Goal: Task Accomplishment & Management: Complete application form

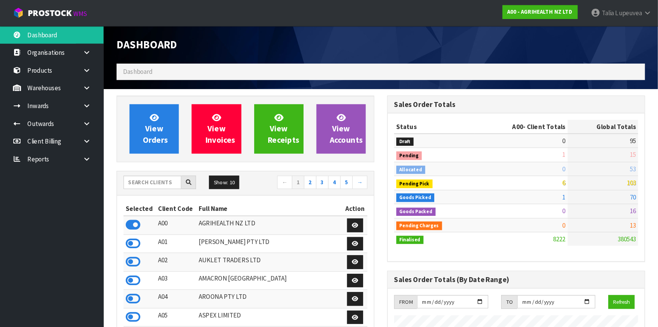
scroll to position [575, 277]
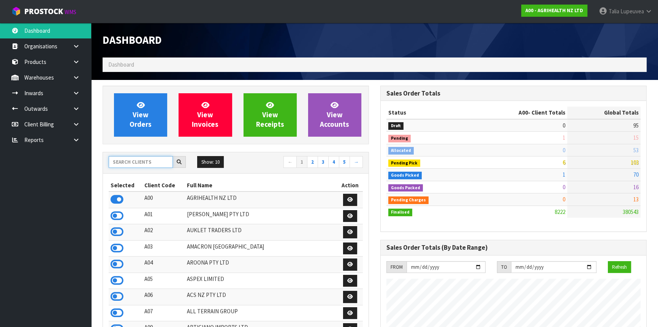
click at [155, 160] on input "text" at bounding box center [141, 162] width 64 height 12
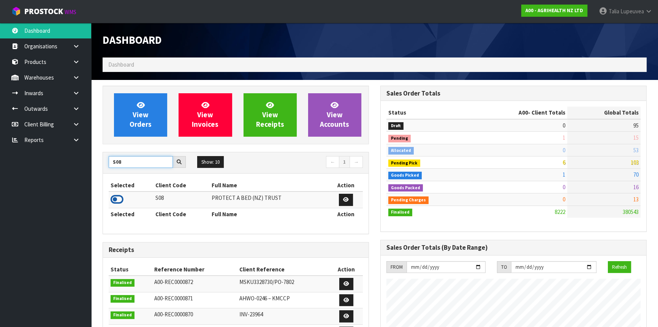
type input "S08"
click at [118, 198] on icon at bounding box center [117, 198] width 13 height 11
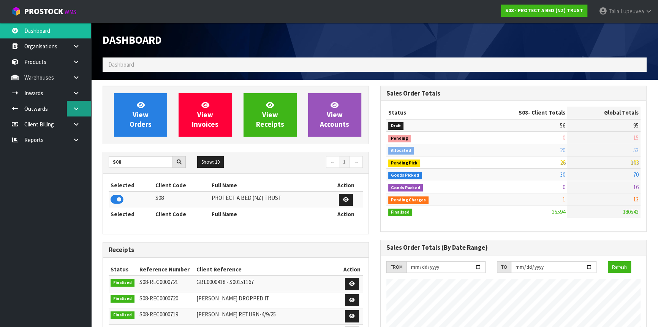
click at [73, 103] on link at bounding box center [79, 109] width 24 height 16
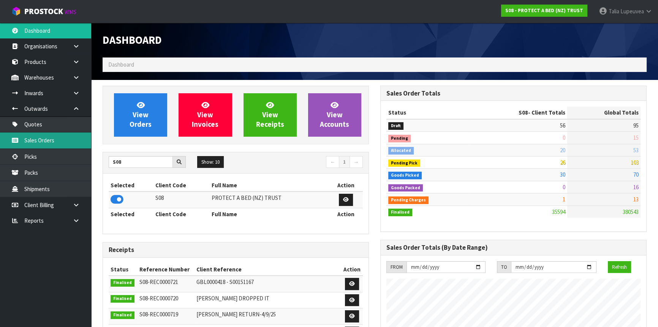
click at [64, 136] on link "Sales Orders" at bounding box center [45, 140] width 91 height 16
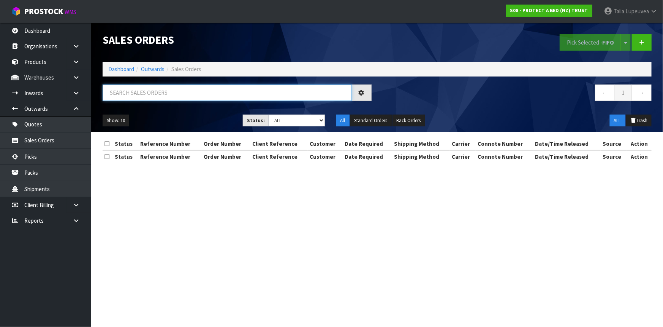
click at [139, 91] on input "text" at bounding box center [227, 92] width 249 height 16
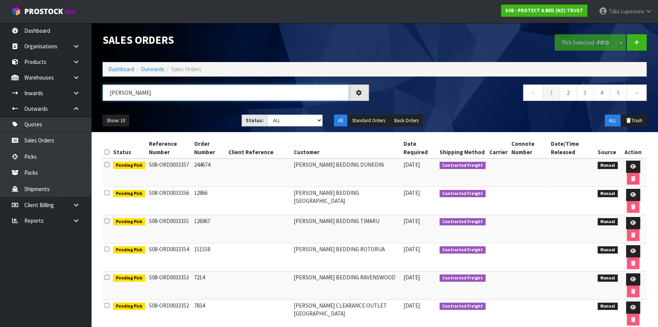
type input "J"
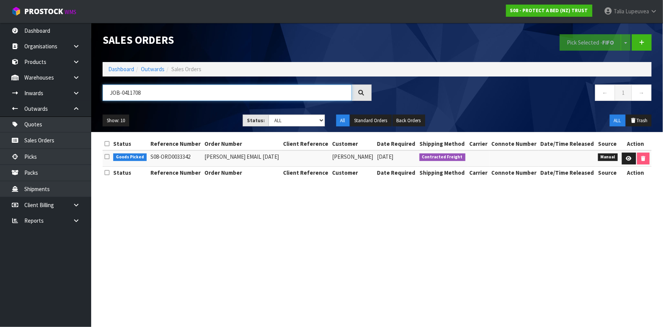
type input "JOB-0411708"
click at [583, 159] on icon at bounding box center [629, 158] width 6 height 5
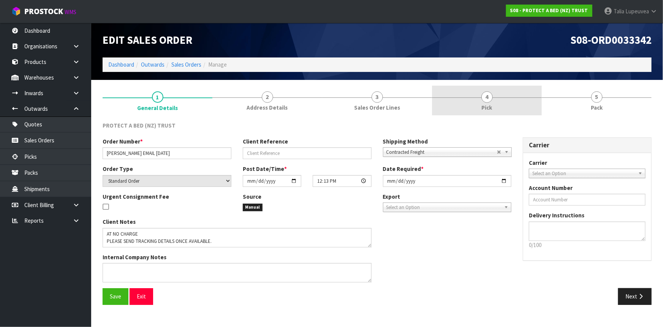
click at [497, 111] on link "4 Pick" at bounding box center [487, 101] width 110 height 30
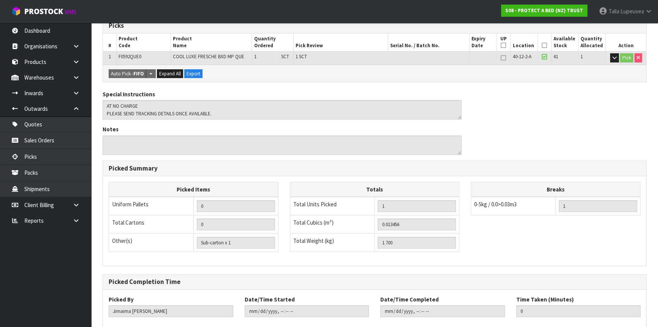
scroll to position [173, 0]
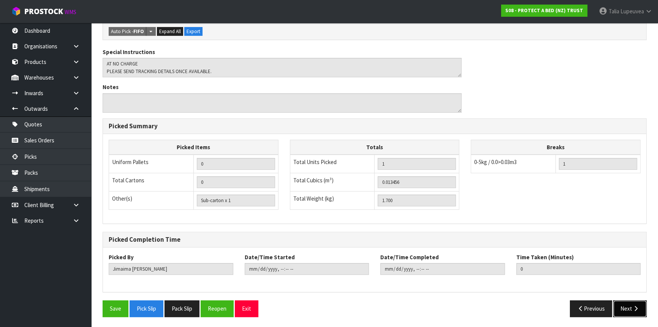
click at [583, 287] on button "Next" at bounding box center [630, 308] width 33 height 16
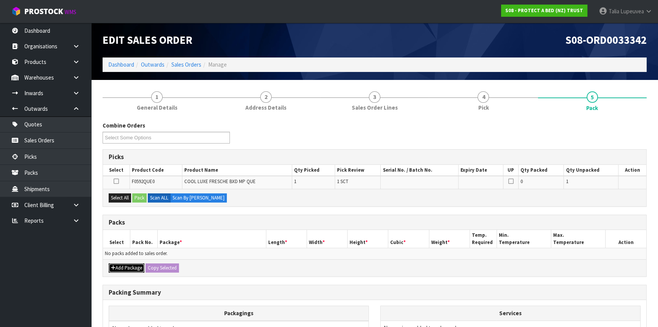
click at [128, 266] on button "Add Package" at bounding box center [127, 267] width 36 height 9
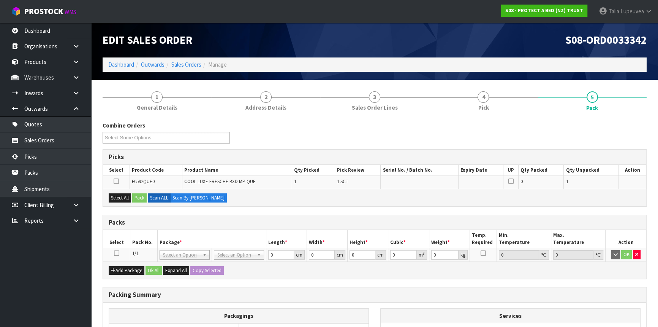
click at [114, 253] on icon at bounding box center [116, 253] width 5 height 0
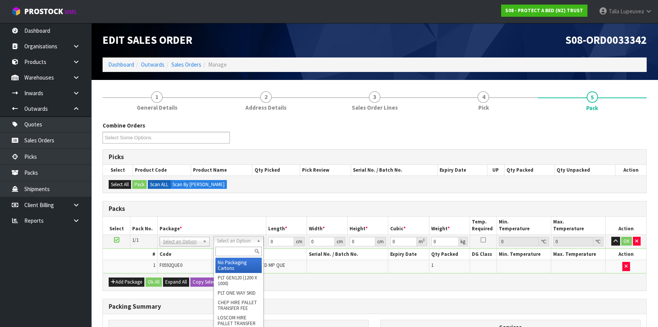
click at [238, 252] on input "text" at bounding box center [239, 251] width 46 height 10
type input "OC"
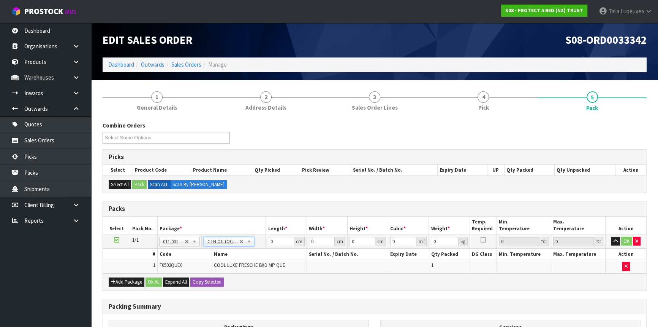
type input "1.7"
click at [274, 240] on input "0" at bounding box center [281, 241] width 26 height 10
drag, startPoint x: 274, startPoint y: 240, endPoint x: 270, endPoint y: 241, distance: 4.2
click at [270, 241] on input "0" at bounding box center [281, 241] width 26 height 10
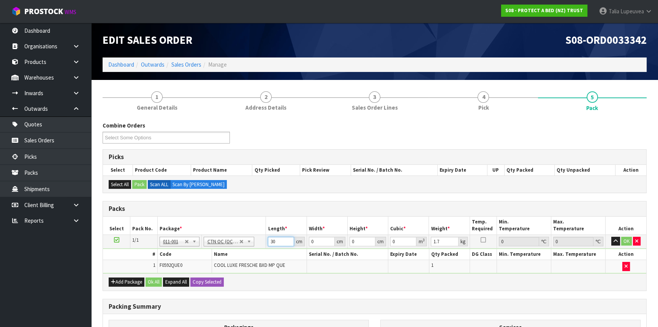
type input "30"
type input "26"
type input "3"
type input "0.00234"
type input "30"
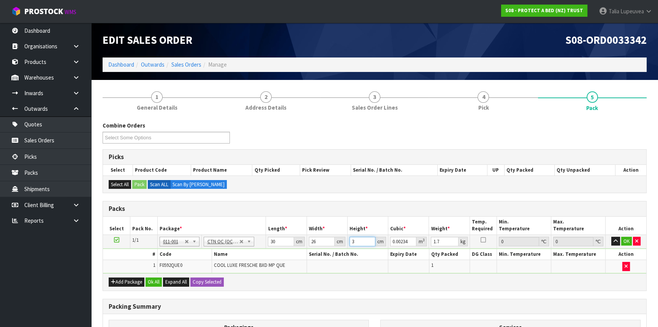
type input "0.0234"
type input "30"
type input "2"
click at [583, 237] on button "OK" at bounding box center [627, 240] width 11 height 9
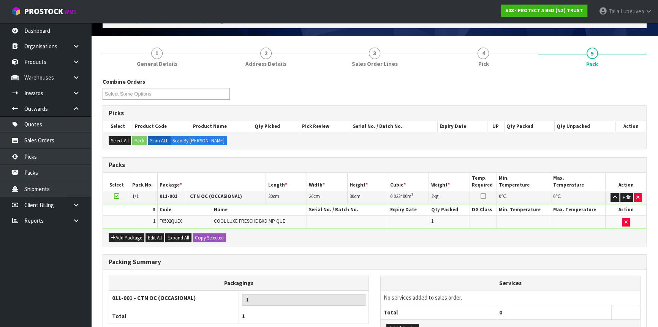
scroll to position [106, 0]
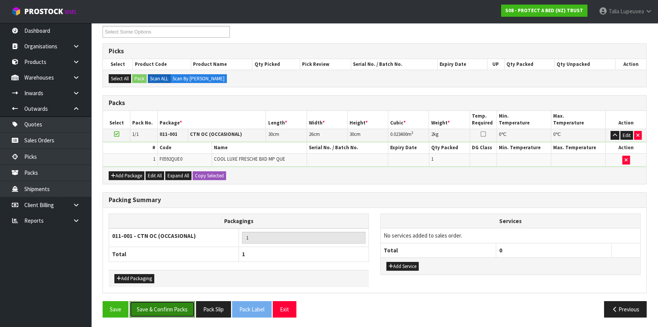
click at [172, 287] on button "Save & Confirm Packs" at bounding box center [162, 309] width 65 height 16
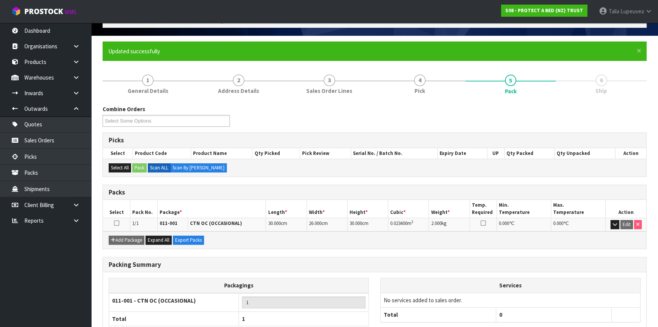
scroll to position [92, 0]
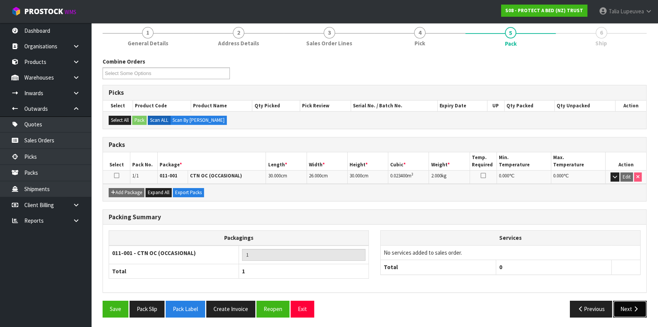
click at [583, 287] on button "Next" at bounding box center [630, 308] width 33 height 16
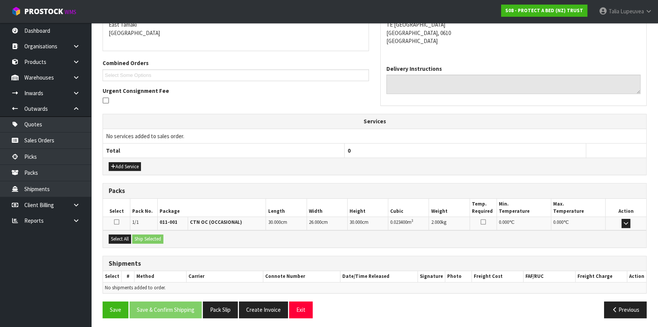
scroll to position [167, 0]
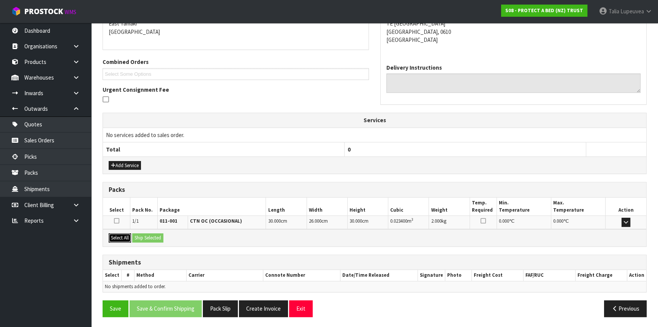
click at [115, 236] on button "Select All" at bounding box center [120, 237] width 22 height 9
click at [145, 235] on button "Ship Selected" at bounding box center [147, 237] width 31 height 9
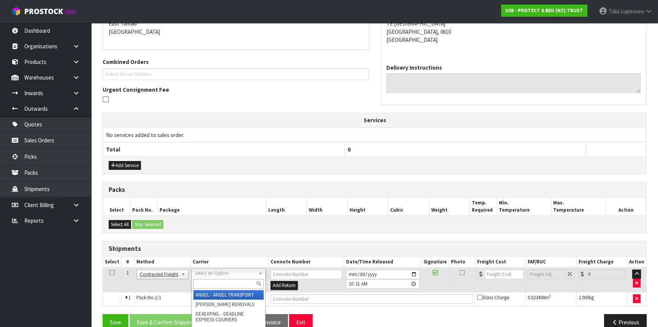
click at [212, 280] on input "text" at bounding box center [228, 284] width 70 height 10
type input "NZP"
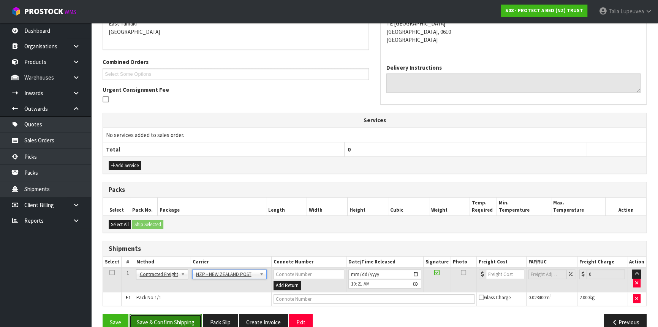
click at [168, 287] on button "Save & Confirm Shipping" at bounding box center [166, 322] width 72 height 16
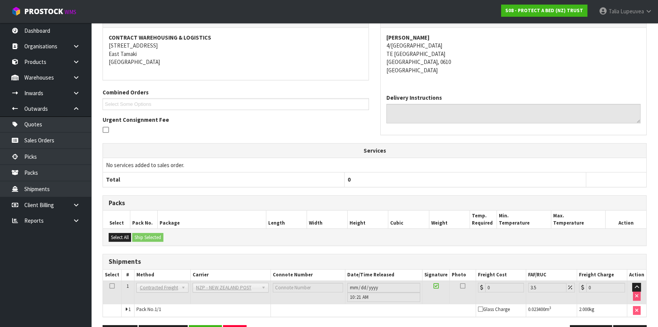
scroll to position [66, 0]
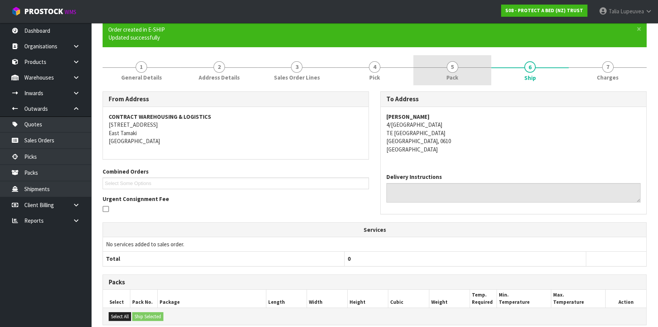
click at [449, 71] on span "5" at bounding box center [452, 66] width 11 height 11
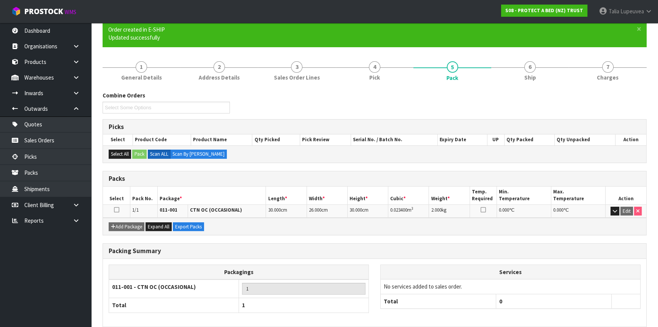
scroll to position [100, 0]
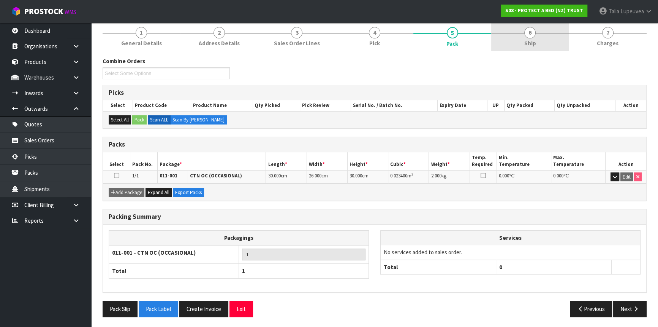
click at [528, 38] on link "6 Ship" at bounding box center [531, 36] width 78 height 30
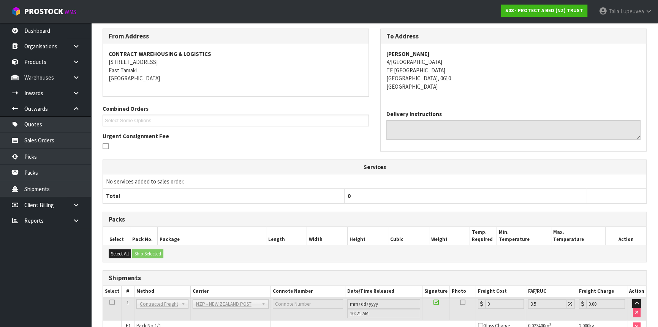
scroll to position [170, 0]
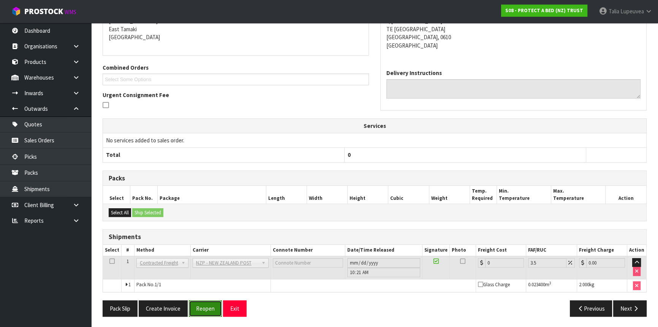
click at [206, 287] on button "Reopen" at bounding box center [205, 308] width 33 height 16
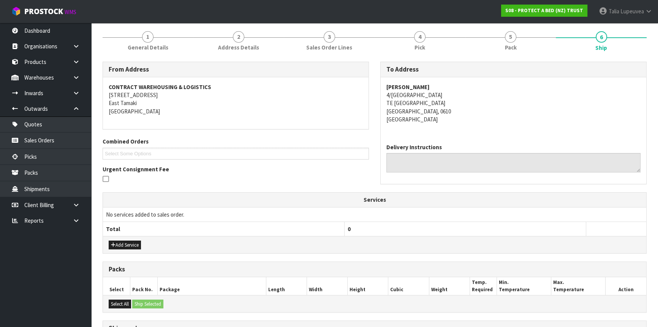
scroll to position [187, 0]
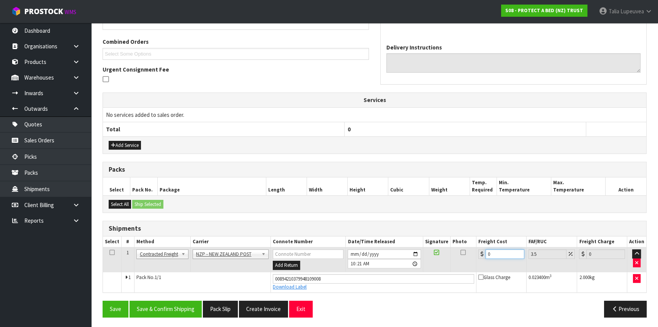
drag, startPoint x: 500, startPoint y: 253, endPoint x: 477, endPoint y: 259, distance: 23.3
click at [477, 259] on td "0" at bounding box center [502, 259] width 50 height 25
type input "4"
type input "4.14"
type input "4.3"
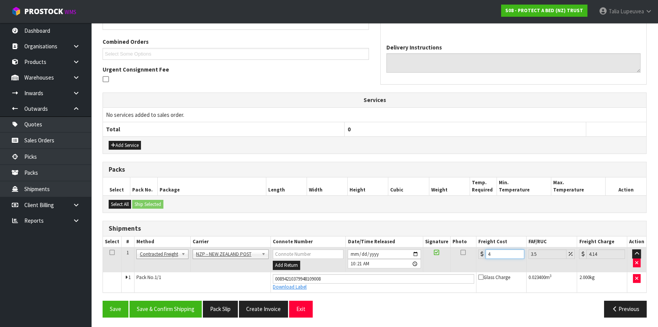
type input "4.45"
type input "4.33"
type input "4.48"
type input "4.33"
click at [184, 287] on button "Save & Confirm Shipping" at bounding box center [166, 308] width 72 height 16
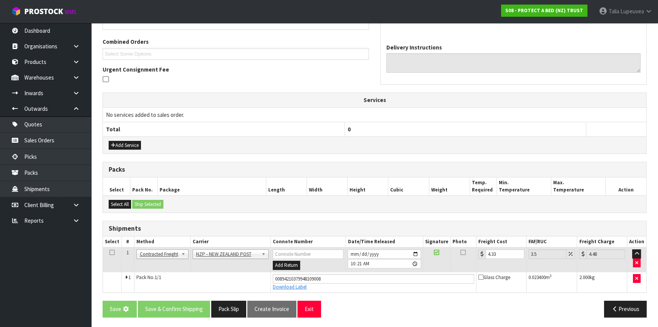
scroll to position [0, 0]
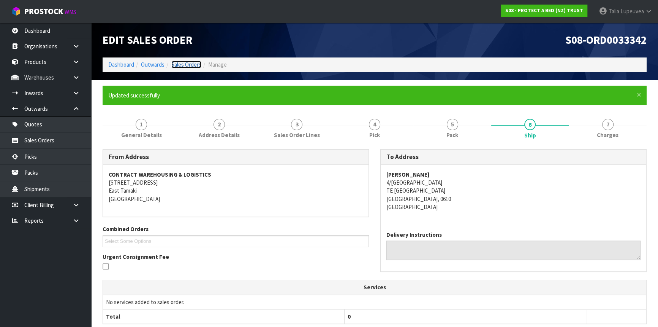
click at [178, 63] on link "Sales Orders" at bounding box center [186, 64] width 30 height 7
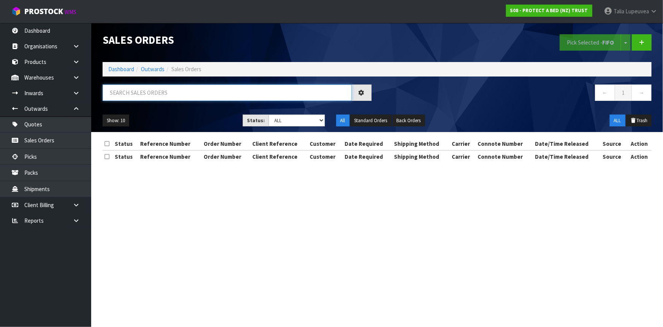
click at [206, 96] on input "text" at bounding box center [227, 92] width 249 height 16
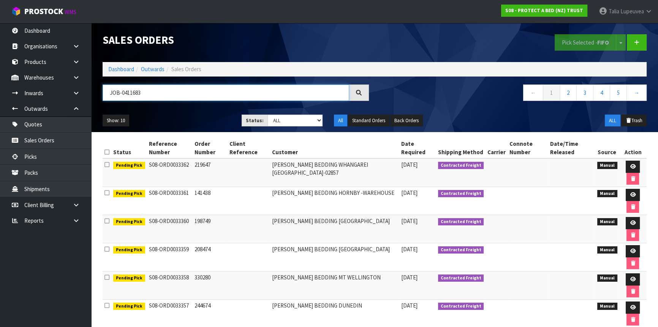
drag, startPoint x: 182, startPoint y: 91, endPoint x: 101, endPoint y: 103, distance: 81.9
click at [102, 103] on div "JOB-0411683" at bounding box center [236, 95] width 278 height 22
type input "JOB-0411683"
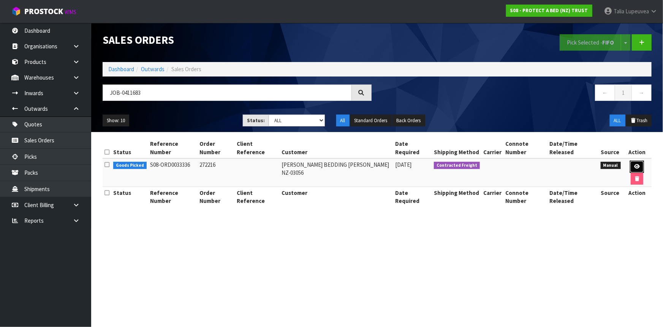
click at [583, 164] on icon at bounding box center [637, 166] width 6 height 5
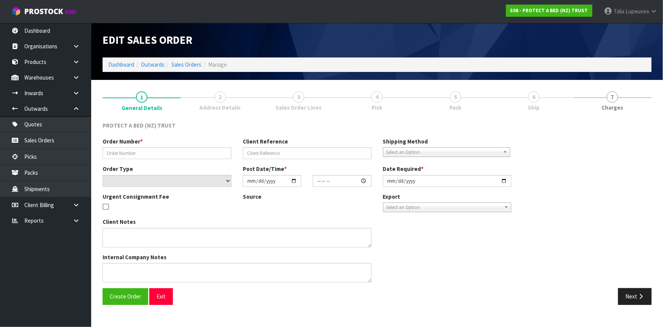
type input "272216"
select select "number:0"
type input "[DATE]"
type input "10:37:00.000"
type input "[DATE]"
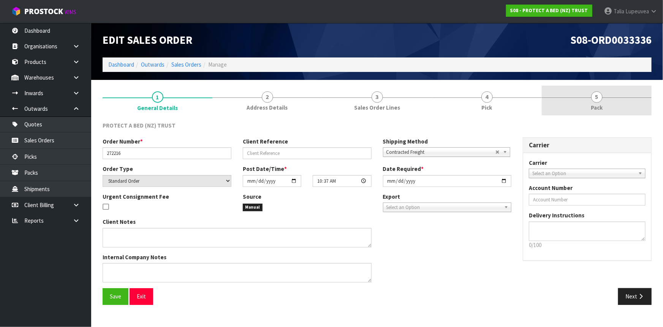
click at [573, 90] on link "5 Pack" at bounding box center [597, 101] width 110 height 30
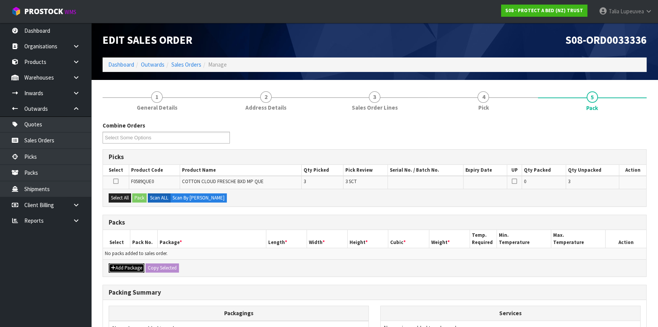
click at [130, 265] on button "Add Package" at bounding box center [127, 267] width 36 height 9
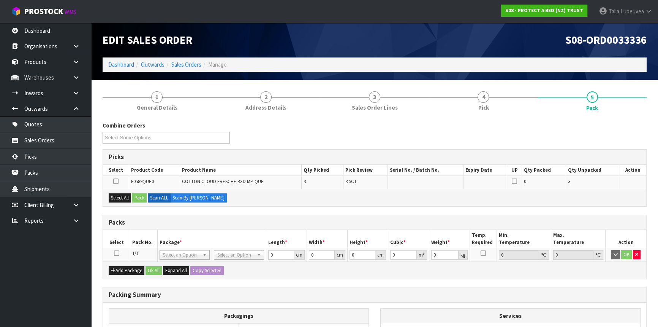
click at [114, 253] on icon at bounding box center [116, 253] width 5 height 0
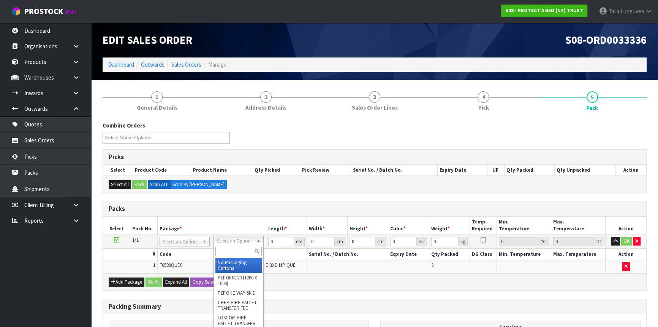
click at [222, 247] on input "text" at bounding box center [239, 251] width 46 height 10
type input "CTN6"
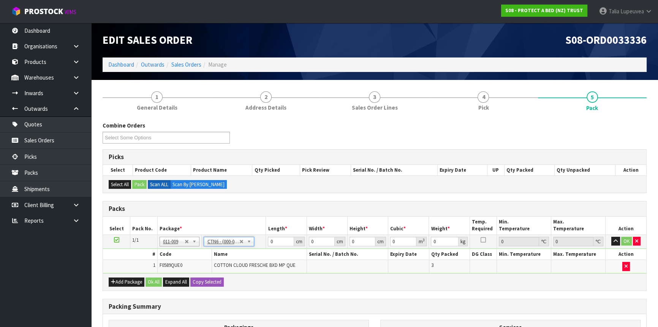
type input "45.5"
type input "30.5"
type input "0.042326"
type input "4.85"
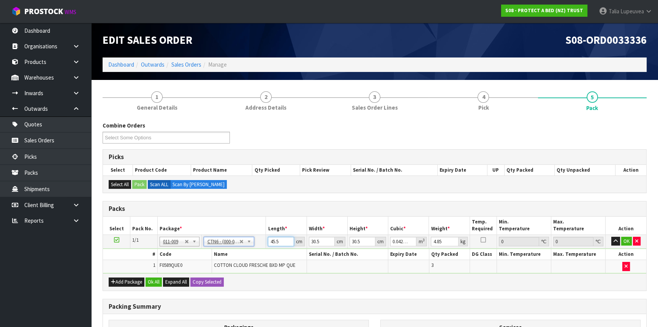
drag, startPoint x: 281, startPoint y: 239, endPoint x: 260, endPoint y: 237, distance: 21.0
click at [260, 237] on tr "1/1 NONE 007-001 007-002 007-004 007-009 007-013 007-014 007-015 007-017 007-01…" at bounding box center [375, 241] width 544 height 14
type input "4"
type input "0.003721"
type input "48"
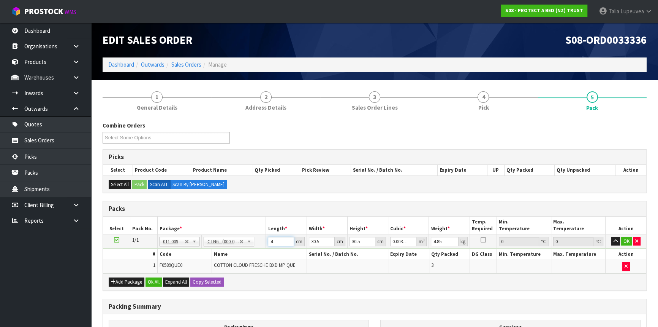
type input "0.044652"
type input "48"
type input "3"
type input "0.004392"
type input "32"
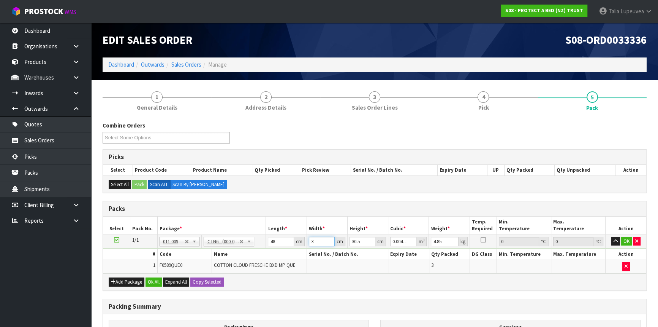
type input "0.046848"
type input "32"
type input "3"
type input "0.004608"
type input "32"
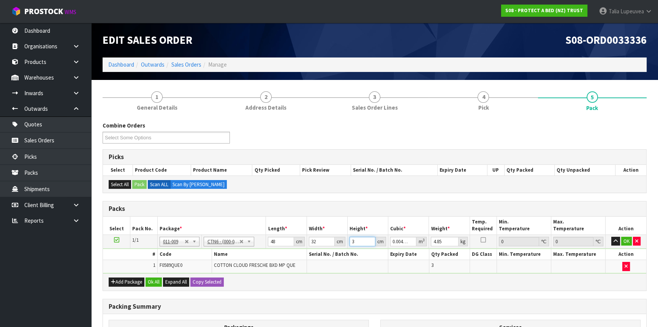
type input "0.049152"
type input "32"
type input "5"
click at [583, 238] on button "OK" at bounding box center [627, 240] width 11 height 9
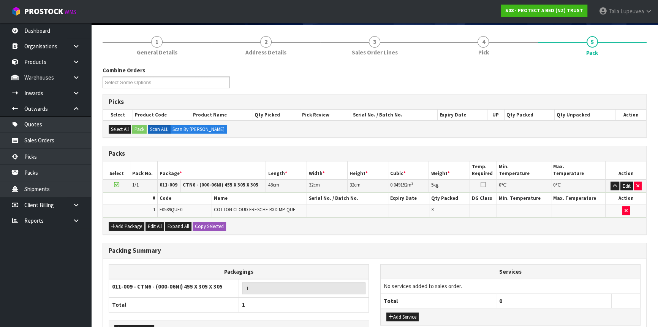
scroll to position [106, 0]
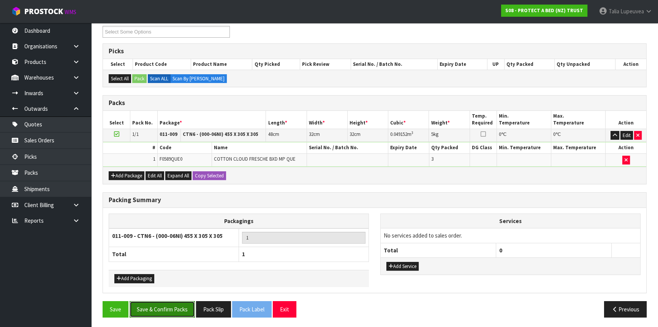
click at [158, 287] on button "Save & Confirm Packs" at bounding box center [162, 309] width 65 height 16
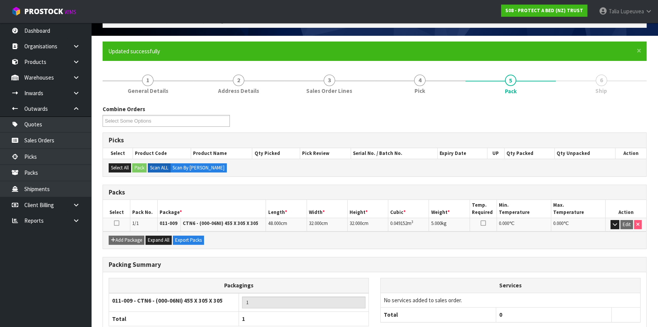
scroll to position [92, 0]
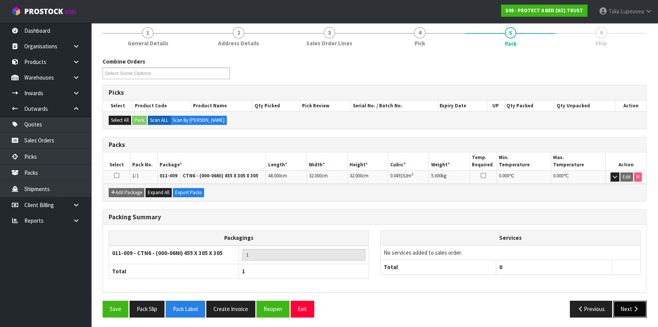
click at [583, 287] on icon "button" at bounding box center [636, 309] width 7 height 6
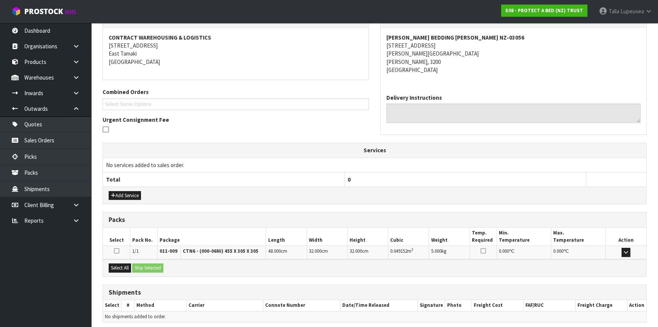
scroll to position [167, 0]
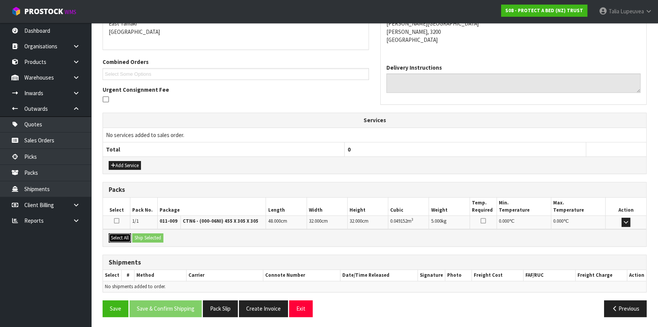
click at [122, 235] on button "Select All" at bounding box center [120, 237] width 22 height 9
click at [141, 235] on button "Ship Selected" at bounding box center [147, 237] width 31 height 9
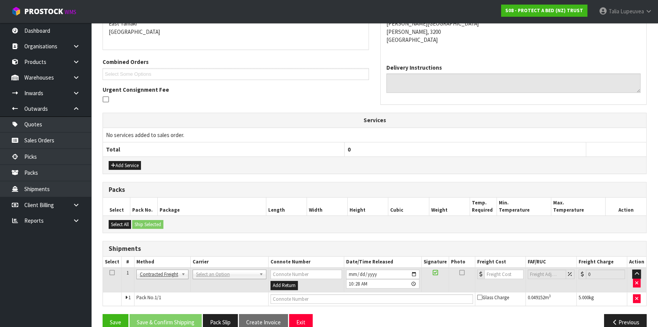
scroll to position [180, 0]
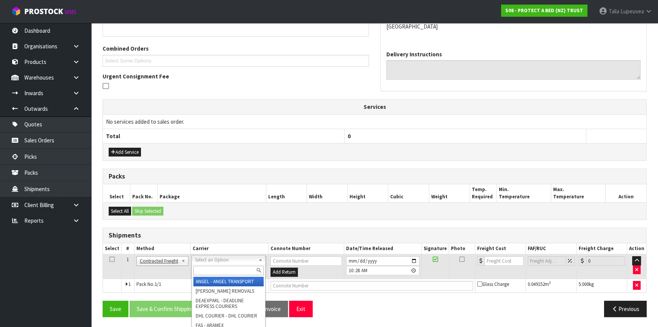
click at [211, 266] on input "text" at bounding box center [228, 270] width 70 height 10
type input "NZP"
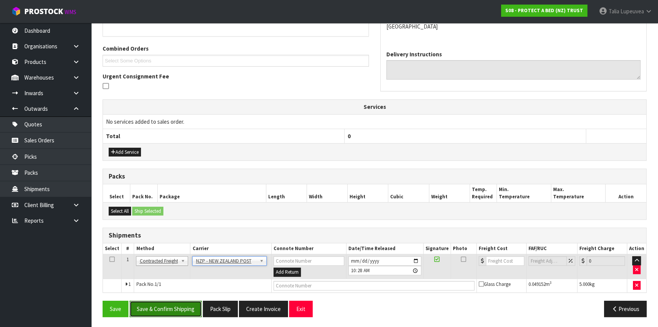
click at [184, 287] on button "Save & Confirm Shipping" at bounding box center [166, 308] width 72 height 16
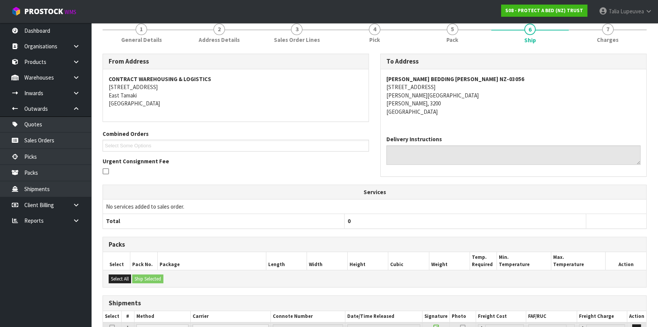
scroll to position [170, 0]
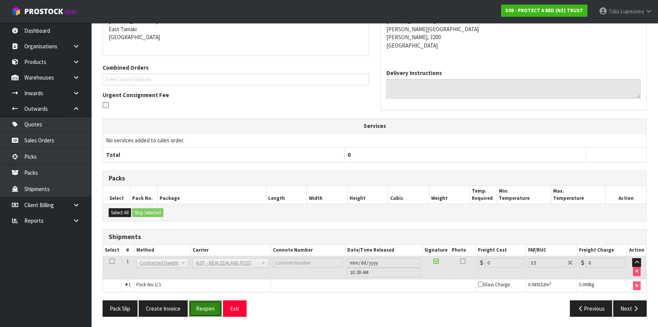
click at [201, 287] on button "Reopen" at bounding box center [205, 308] width 33 height 16
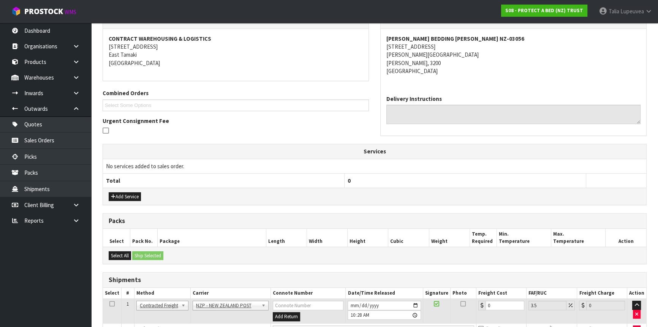
scroll to position [187, 0]
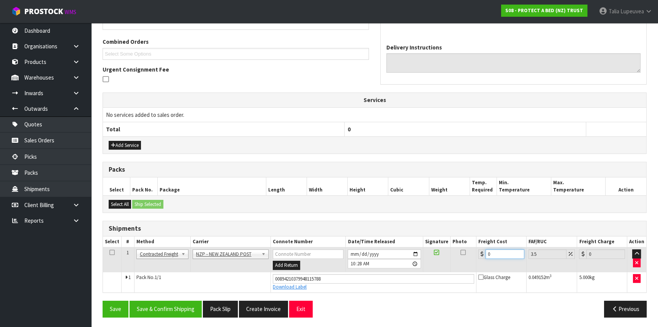
drag, startPoint x: 495, startPoint y: 251, endPoint x: 479, endPoint y: 254, distance: 15.9
click at [479, 254] on div "0" at bounding box center [502, 254] width 46 height 10
type input "7"
type input "7.24"
type input "7.3"
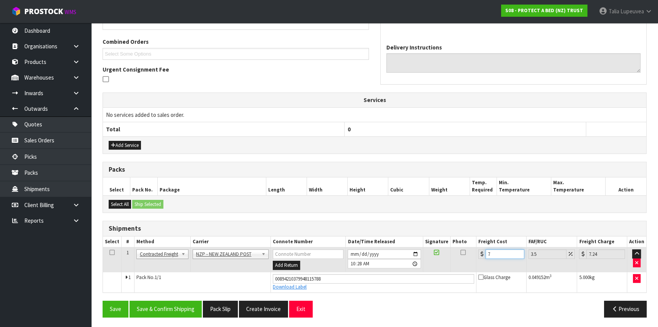
type input "7.56"
type input "7.31"
type input "7.57"
type input "7.31"
click at [181, 287] on button "Save & Confirm Shipping" at bounding box center [166, 308] width 72 height 16
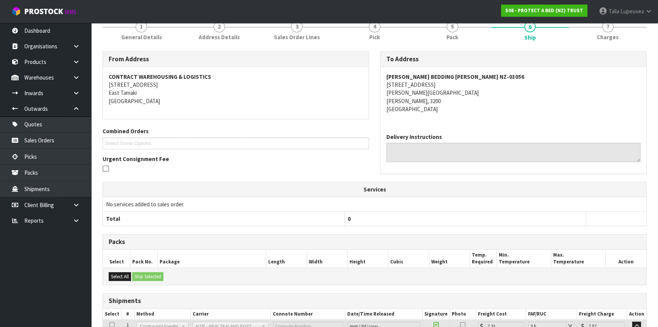
scroll to position [0, 0]
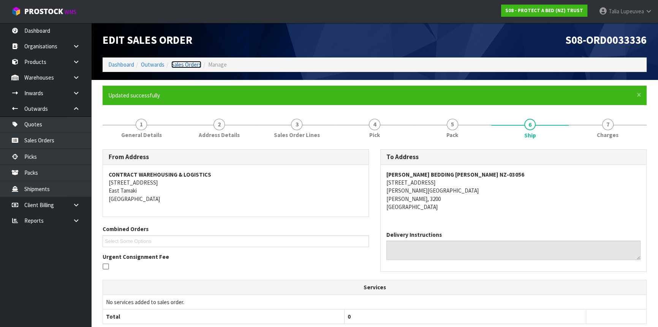
click at [190, 62] on link "Sales Orders" at bounding box center [186, 64] width 30 height 7
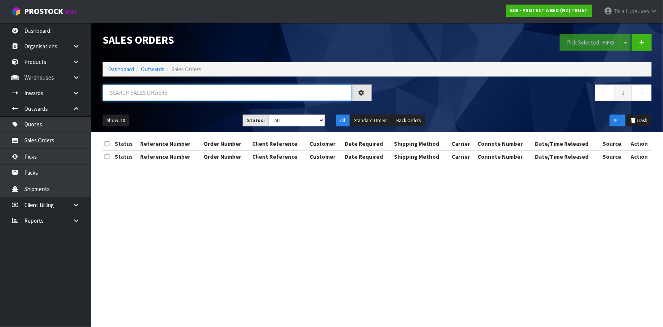
click at [212, 91] on input "text" at bounding box center [227, 92] width 249 height 16
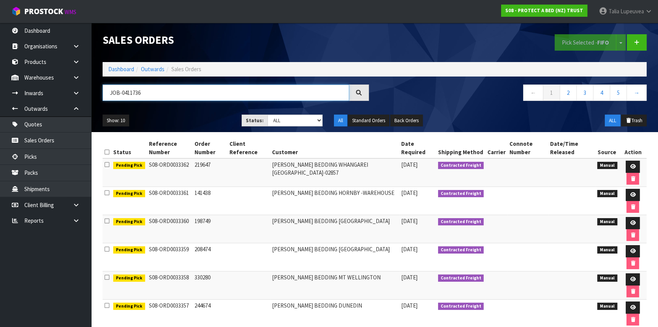
drag, startPoint x: 189, startPoint y: 90, endPoint x: 91, endPoint y: 104, distance: 99.0
click at [91, 104] on header "Sales Orders Pick Selected - FIFO Split button! FIFO - First In First Out FEFO …" at bounding box center [374, 77] width 567 height 109
type input "JOB-0411736"
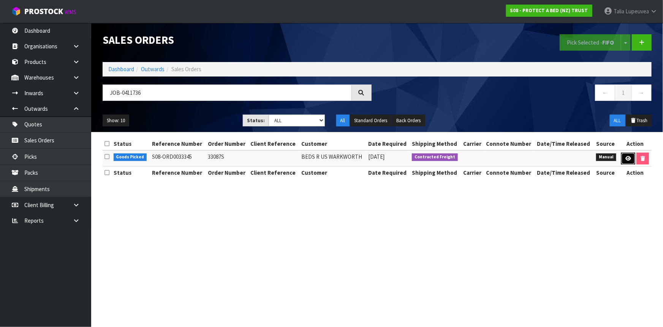
click at [583, 161] on link at bounding box center [629, 158] width 14 height 12
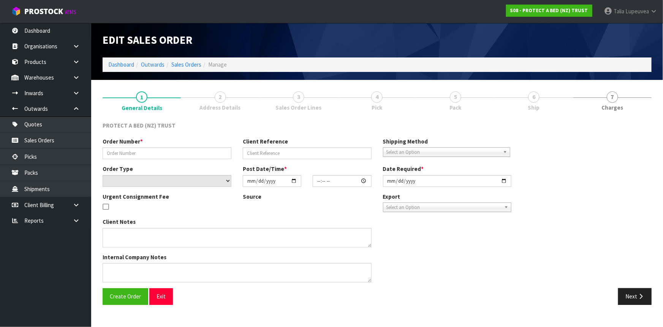
type input "33087S"
select select "number:0"
type input "[DATE]"
type input "14:14:00.000"
type input "[DATE]"
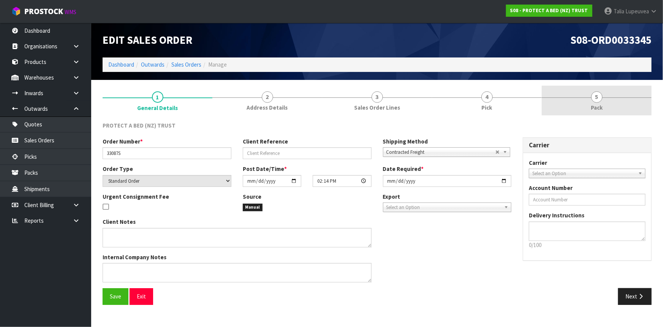
click at [564, 106] on link "5 Pack" at bounding box center [597, 101] width 110 height 30
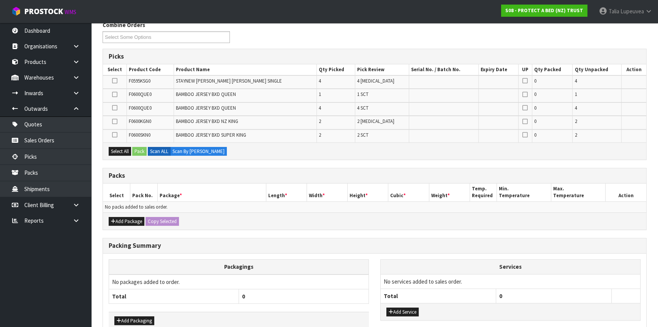
scroll to position [142, 0]
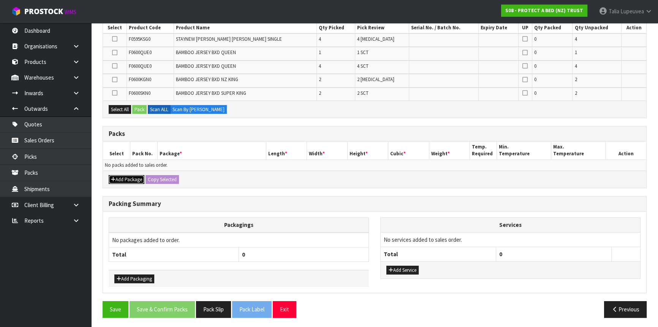
click at [126, 175] on button "Add Package" at bounding box center [127, 179] width 36 height 9
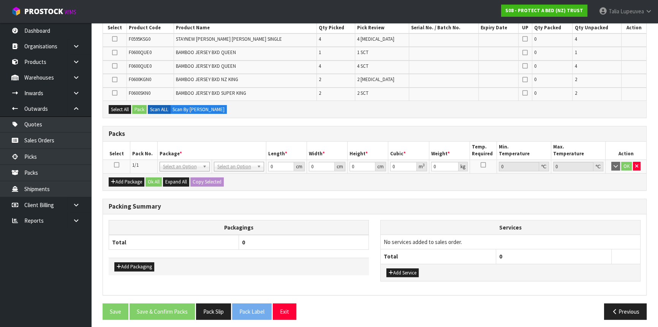
click at [116, 165] on icon at bounding box center [116, 165] width 5 height 0
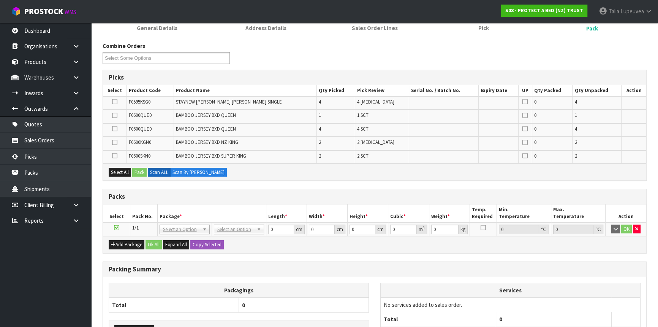
scroll to position [73, 0]
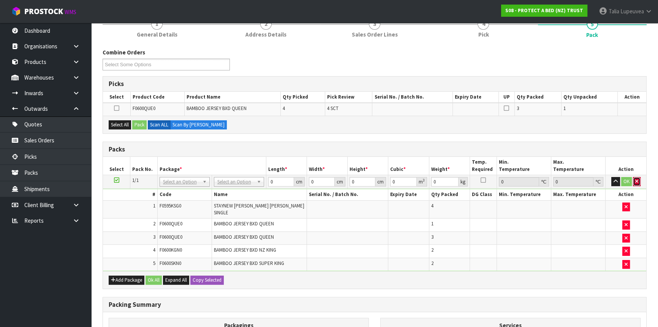
click at [583, 177] on button "button" at bounding box center [637, 181] width 8 height 9
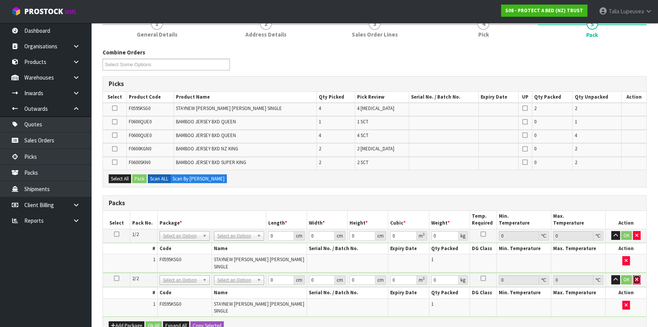
click at [583, 275] on button "button" at bounding box center [637, 279] width 8 height 9
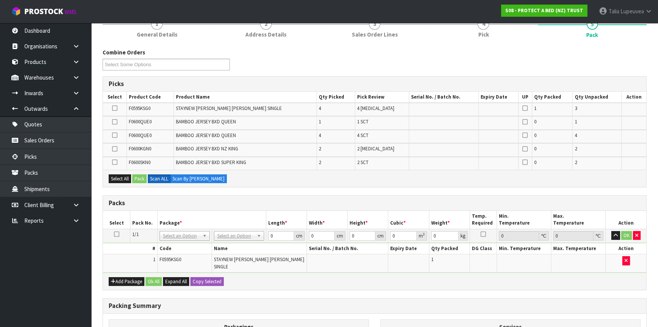
click at [117, 234] on icon at bounding box center [116, 234] width 5 height 0
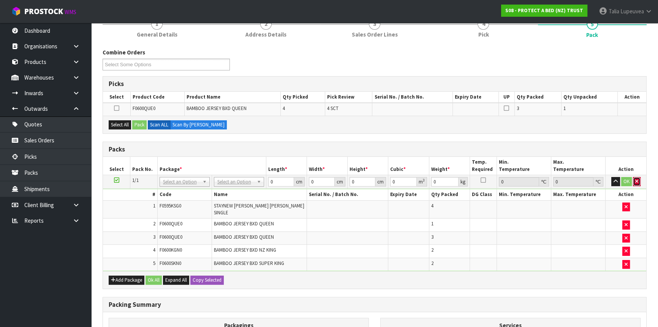
click at [583, 182] on button "button" at bounding box center [637, 181] width 8 height 9
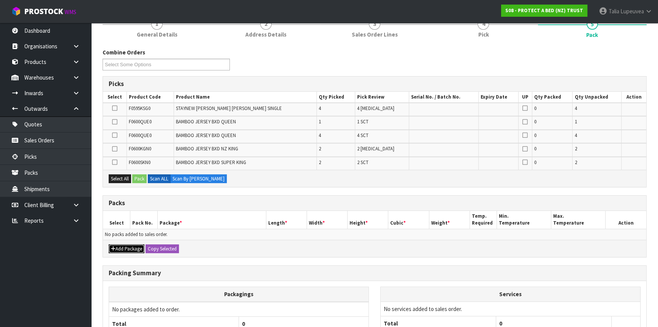
click at [124, 248] on button "Add Package" at bounding box center [127, 248] width 36 height 9
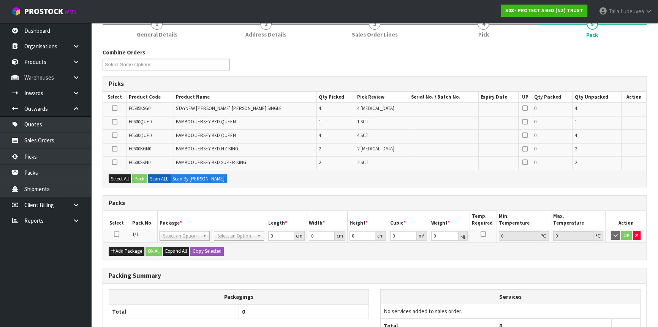
click at [118, 234] on icon at bounding box center [116, 234] width 5 height 0
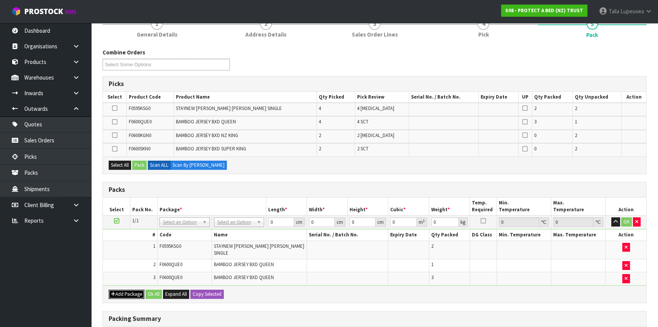
click at [128, 287] on button "Add Package" at bounding box center [127, 293] width 36 height 9
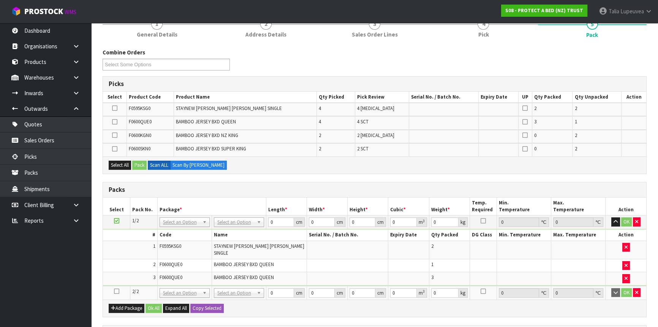
click at [118, 287] on icon at bounding box center [116, 291] width 5 height 0
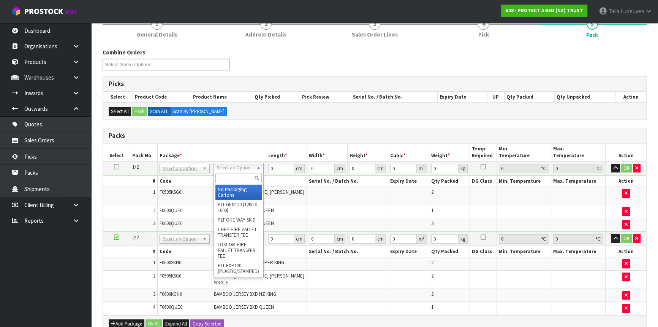
click at [239, 174] on input "text" at bounding box center [239, 178] width 46 height 10
type input "OC"
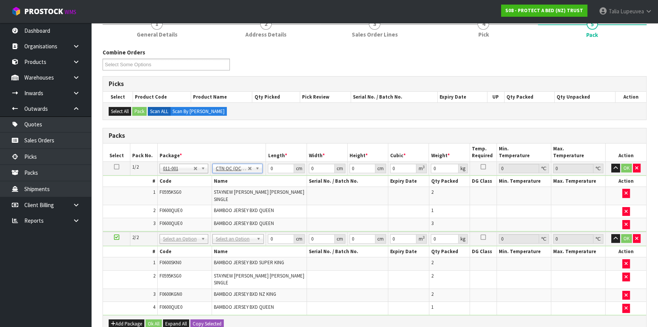
type input "5.2"
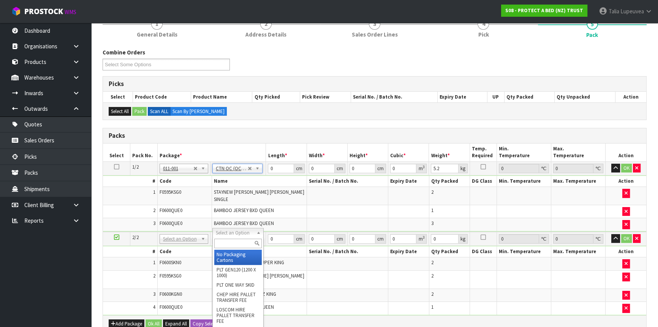
click at [238, 240] on input "text" at bounding box center [238, 243] width 48 height 10
type input "OC"
drag, startPoint x: 241, startPoint y: 258, endPoint x: 242, endPoint y: 228, distance: 30.4
type input "2"
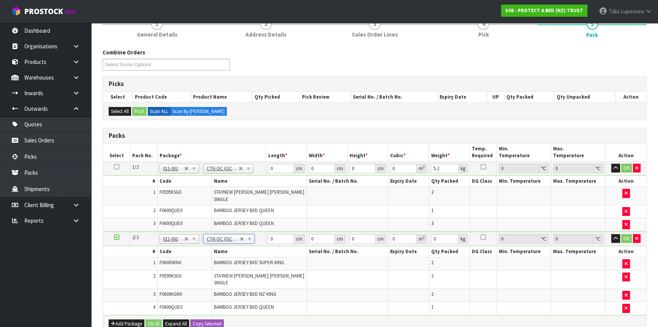
type input "6.36"
drag, startPoint x: 279, startPoint y: 167, endPoint x: 266, endPoint y: 168, distance: 13.7
click at [266, 168] on td "0 cm" at bounding box center [286, 168] width 41 height 14
type input "58"
type input "34"
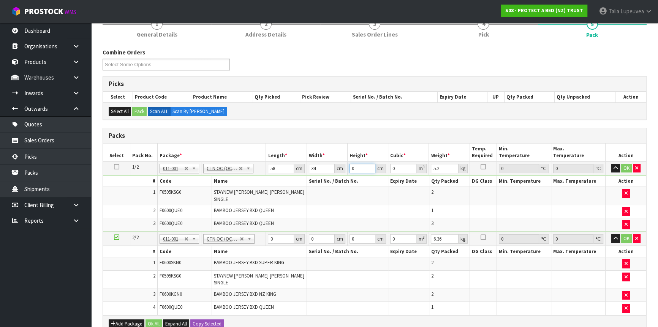
type input "3"
type input "0.005916"
type input "32"
type input "0.063104"
type input "32"
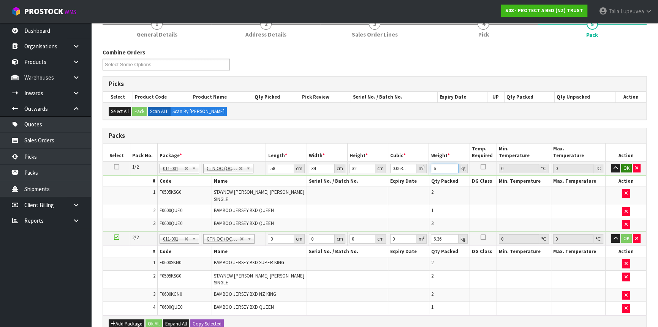
type input "6"
click at [583, 167] on button "OK" at bounding box center [627, 167] width 11 height 9
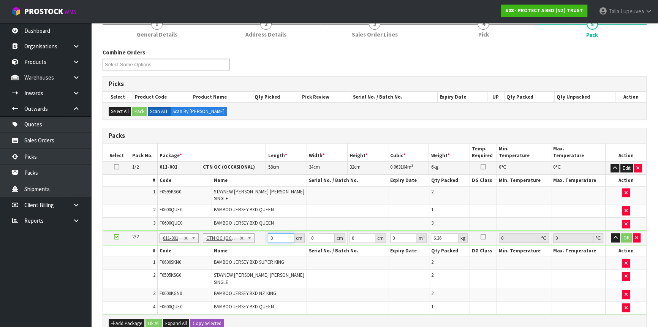
drag, startPoint x: 268, startPoint y: 234, endPoint x: 260, endPoint y: 236, distance: 8.2
click at [260, 236] on tr "2/2 NONE 007-001 007-002 007-004 007-009 007-013 007-014 007-015 007-017 007-01…" at bounding box center [375, 238] width 544 height 14
type input "58"
type input "40"
type input "3"
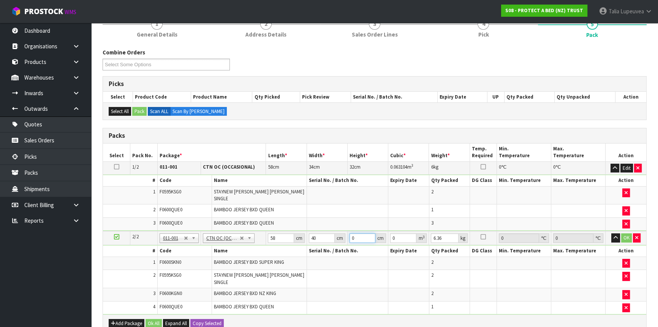
type input "0.00696"
type input "32"
type input "0.07424"
type input "32"
type input "8"
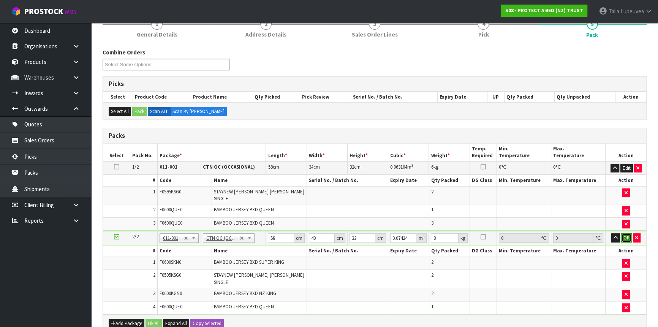
click at [583, 233] on button "OK" at bounding box center [627, 237] width 11 height 9
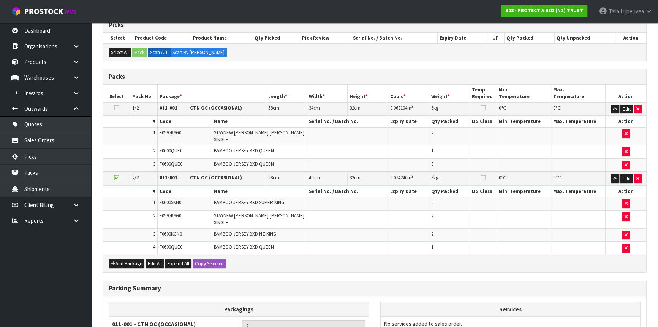
scroll to position [209, 0]
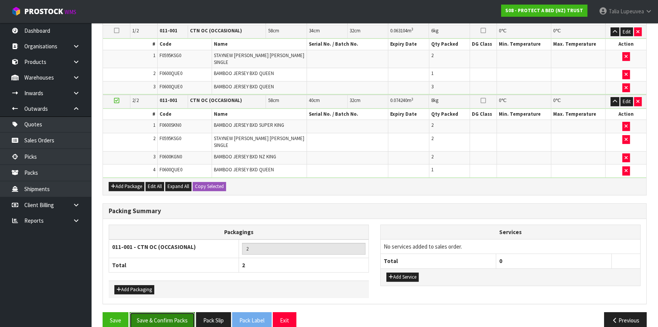
click at [187, 287] on button "Save & Confirm Packs" at bounding box center [162, 320] width 65 height 16
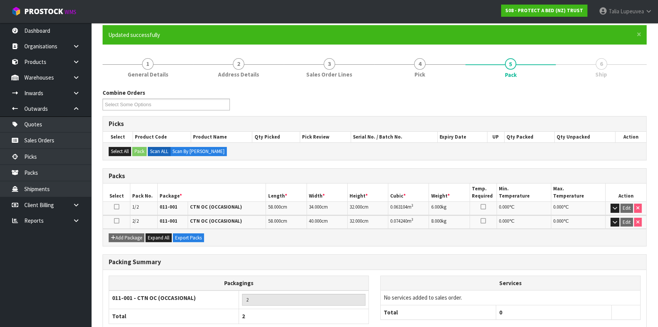
scroll to position [106, 0]
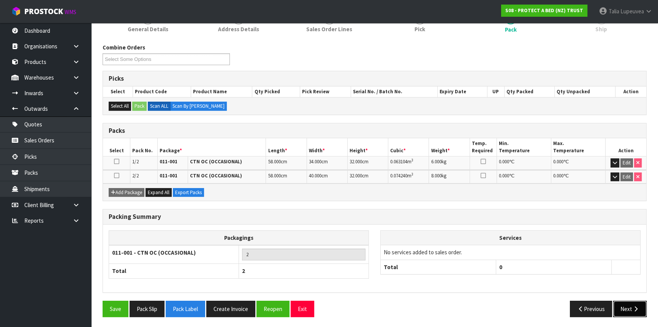
click at [583, 287] on button "Next" at bounding box center [630, 308] width 33 height 16
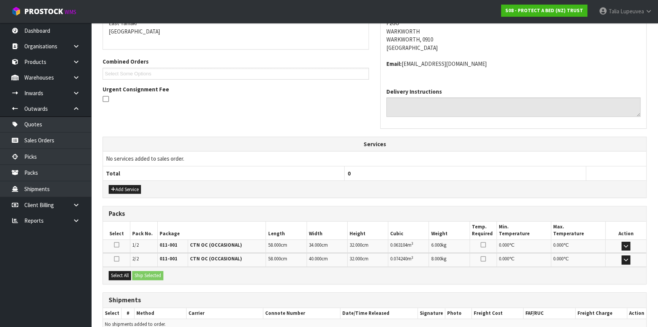
scroll to position [205, 0]
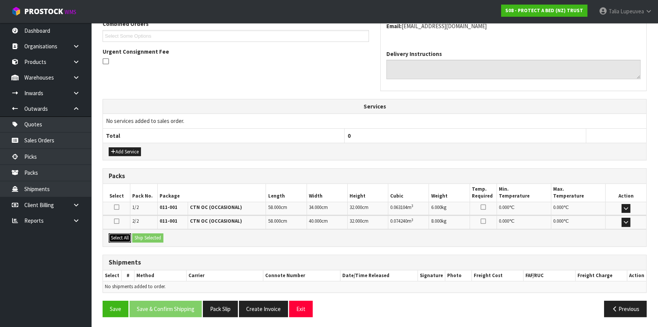
click at [118, 235] on button "Select All" at bounding box center [120, 237] width 22 height 9
click at [138, 233] on button "Ship Selected" at bounding box center [147, 237] width 31 height 9
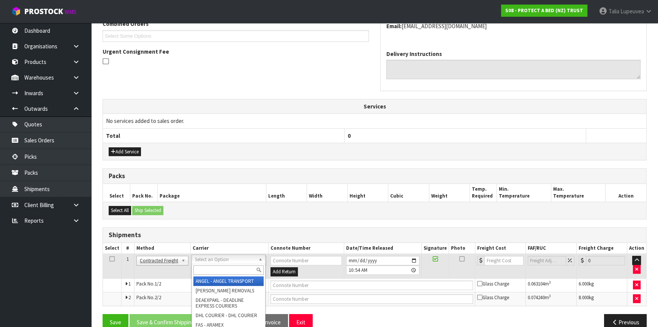
click at [222, 271] on input "text" at bounding box center [228, 270] width 70 height 10
type input "NZP"
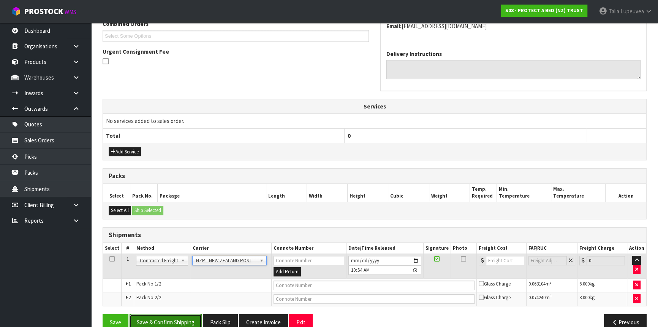
click at [181, 287] on button "Save & Confirm Shipping" at bounding box center [166, 322] width 72 height 16
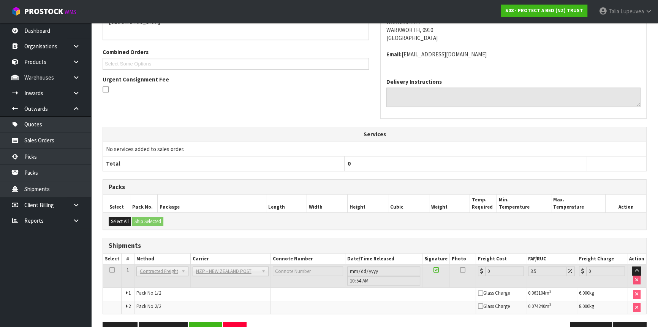
scroll to position [207, 0]
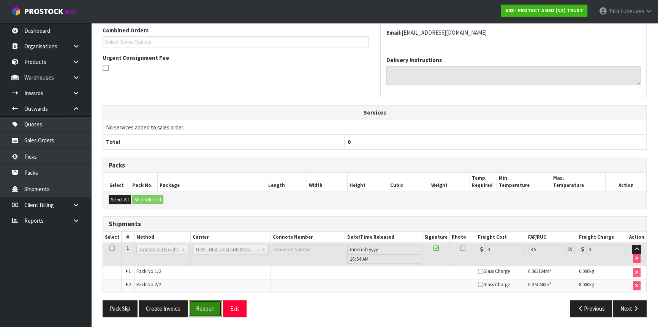
click at [200, 287] on button "Reopen" at bounding box center [205, 308] width 33 height 16
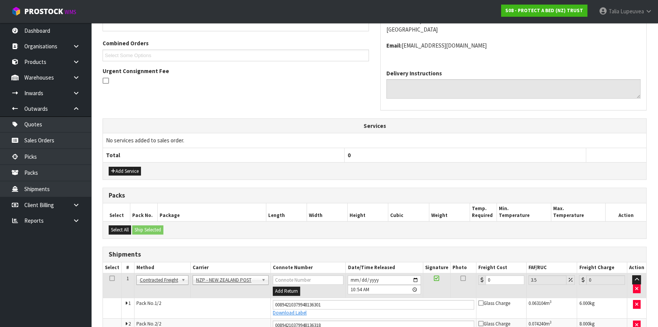
scroll to position [225, 0]
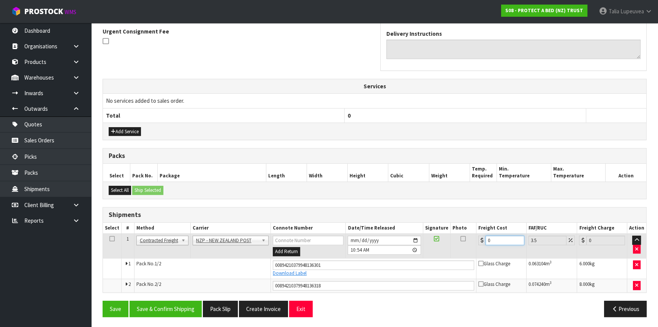
drag, startPoint x: 496, startPoint y: 236, endPoint x: 485, endPoint y: 239, distance: 12.4
click at [485, 239] on div "0" at bounding box center [502, 240] width 46 height 10
type input "8"
type input "8.28"
type input "8.6"
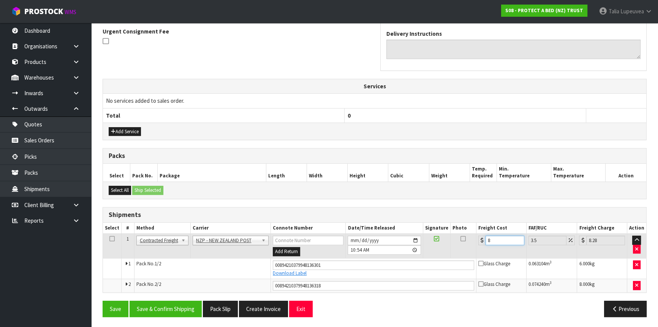
type input "8.9"
type input "8.66"
type input "8.96"
type input "8.66"
click at [184, 287] on button "Save & Confirm Shipping" at bounding box center [166, 308] width 72 height 16
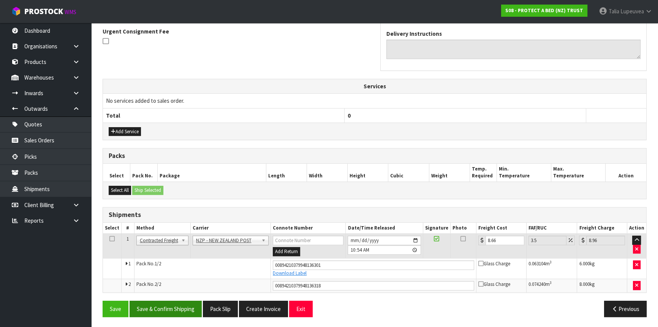
scroll to position [0, 0]
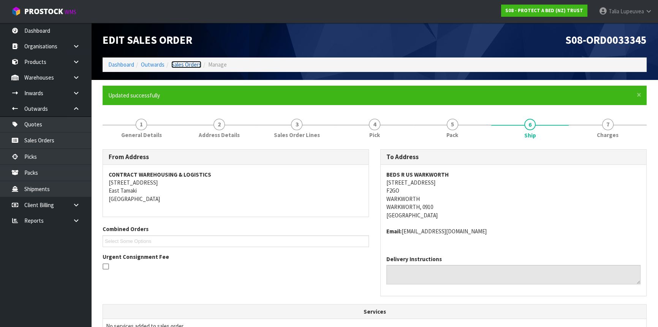
click at [183, 61] on link "Sales Orders" at bounding box center [186, 64] width 30 height 7
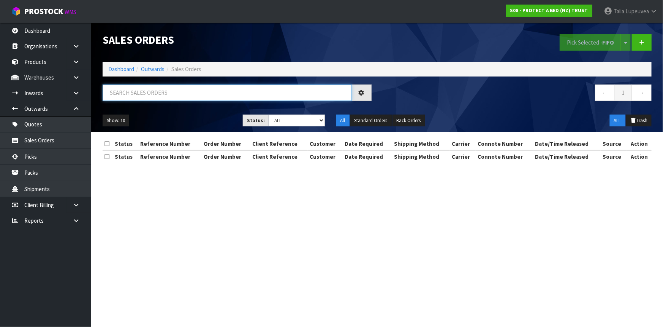
click at [174, 94] on input "text" at bounding box center [227, 92] width 249 height 16
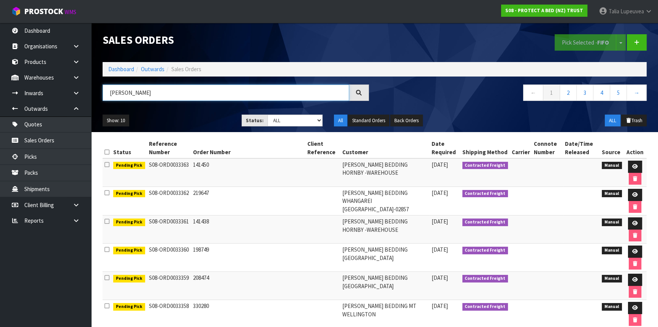
type input "J"
type input "JOB-0411685"
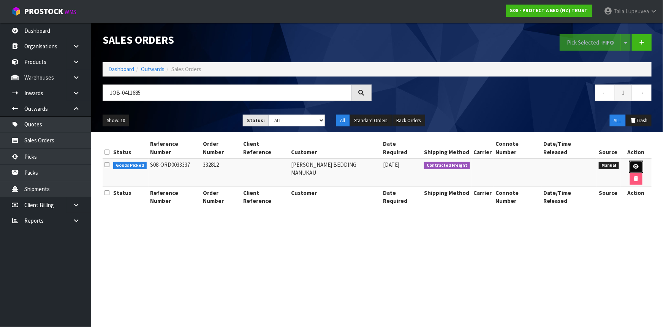
click at [583, 164] on icon at bounding box center [637, 166] width 6 height 5
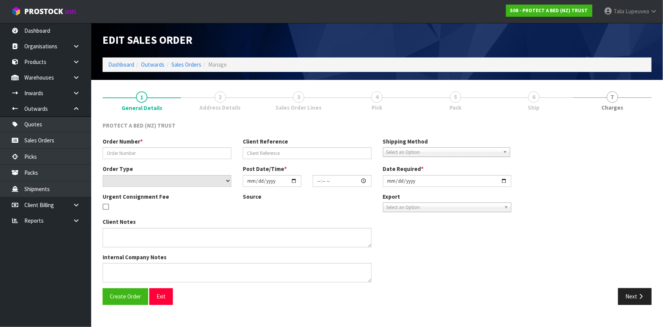
type input "332812"
select select "number:0"
type input "[DATE]"
type input "10:42:00.000"
type input "[DATE]"
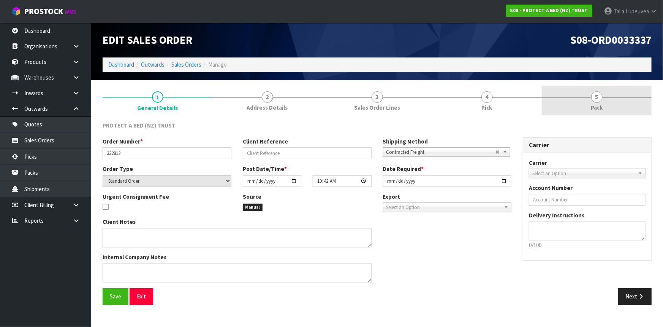
click at [571, 95] on link "5 Pack" at bounding box center [597, 101] width 110 height 30
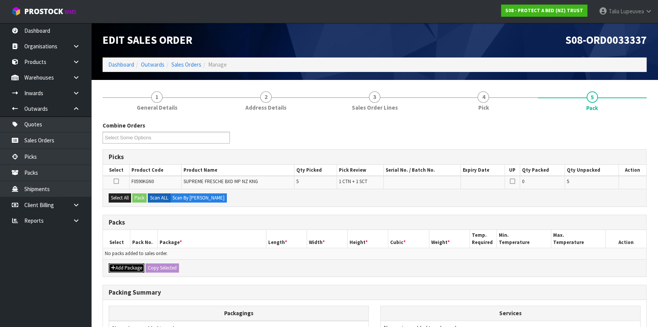
click at [132, 265] on button "Add Package" at bounding box center [127, 267] width 36 height 9
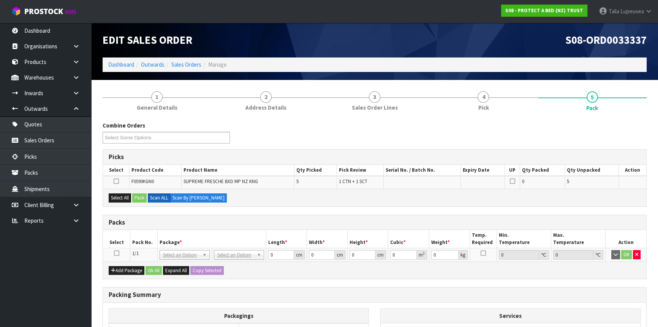
click at [115, 253] on icon at bounding box center [116, 253] width 5 height 0
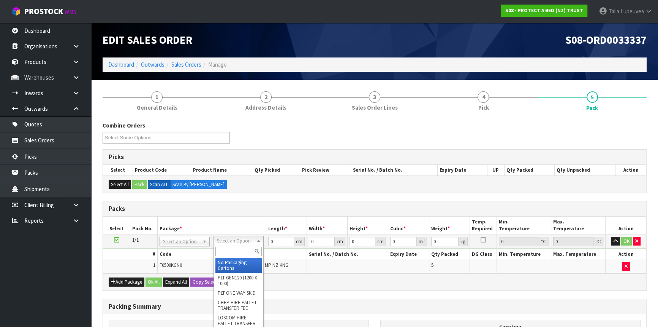
click at [232, 250] on input "text" at bounding box center [239, 251] width 46 height 10
type input "OC"
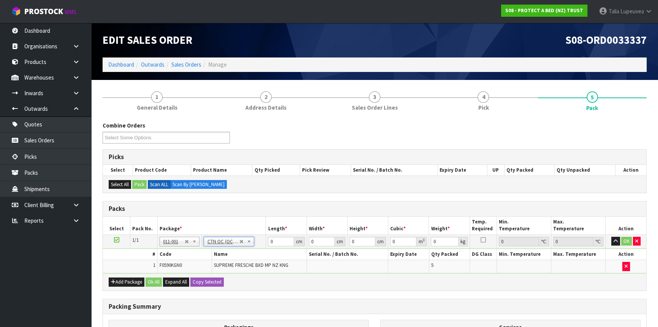
type input "8.65"
drag, startPoint x: 276, startPoint y: 242, endPoint x: 265, endPoint y: 239, distance: 10.9
click at [265, 239] on tr "1/1 NONE 007-001 007-002 007-004 007-009 007-013 007-014 007-015 007-017 007-01…" at bounding box center [375, 241] width 544 height 14
type input "58"
type input "48"
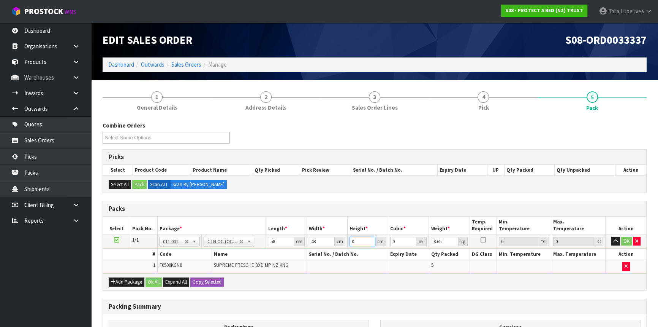
type input "1"
type input "0.002784"
type input "10"
type input "0.02784"
drag, startPoint x: 350, startPoint y: 243, endPoint x: 340, endPoint y: 245, distance: 9.8
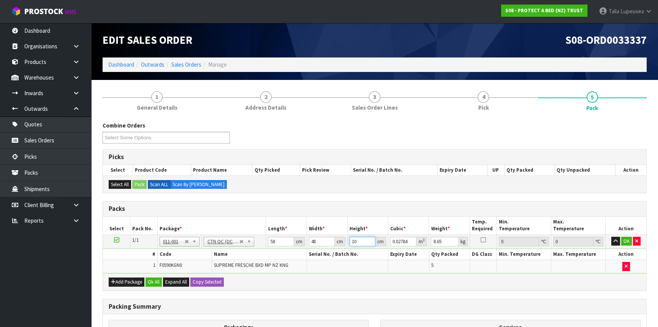
click at [340, 245] on tr "1/1 NONE 007-001 007-002 007-004 007-009 007-013 007-014 007-015 007-017 007-01…" at bounding box center [375, 241] width 544 height 14
type input "3"
type input "0.008352"
type input "31"
type input "0.086304"
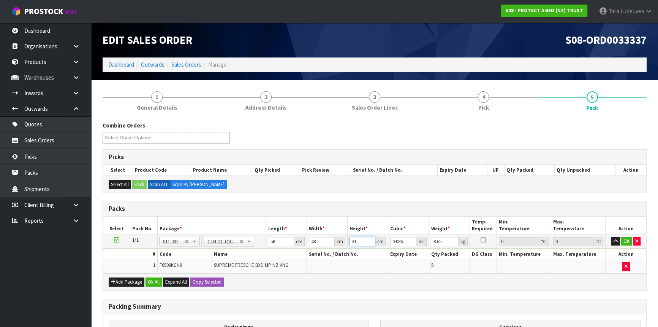
type input "31"
type input "10"
click at [583, 239] on button "OK" at bounding box center [627, 240] width 11 height 9
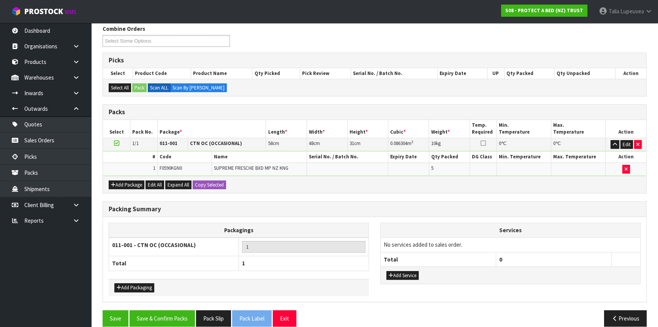
scroll to position [106, 0]
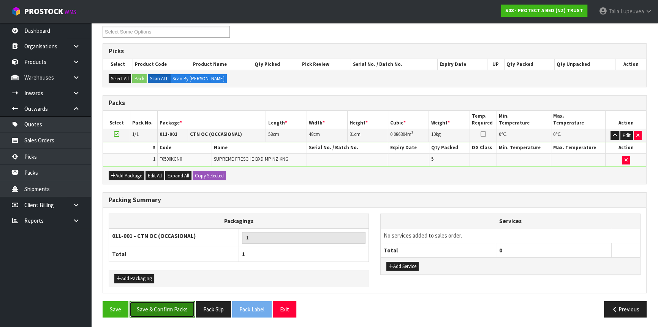
click at [170, 287] on button "Save & Confirm Packs" at bounding box center [162, 309] width 65 height 16
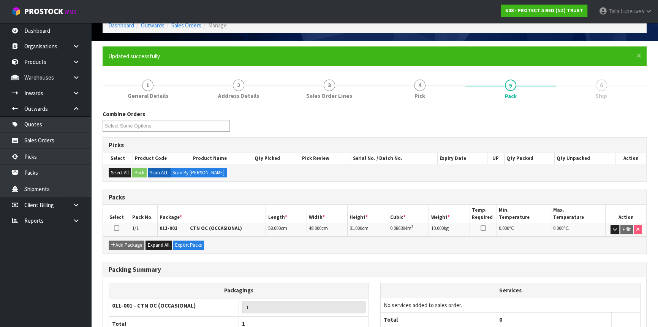
scroll to position [92, 0]
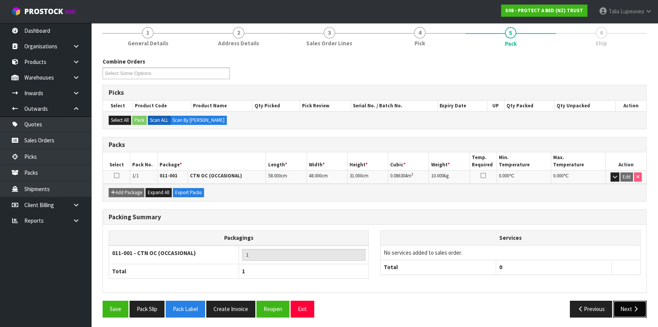
click at [583, 287] on button "Next" at bounding box center [630, 308] width 33 height 16
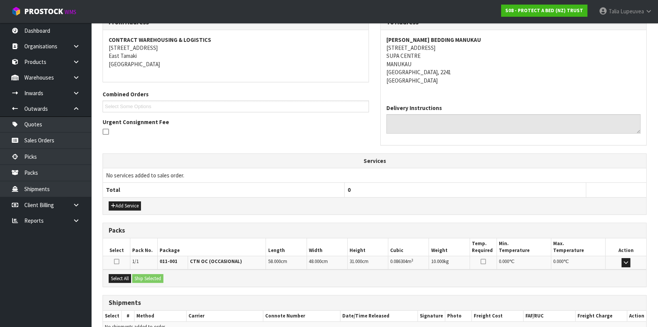
scroll to position [175, 0]
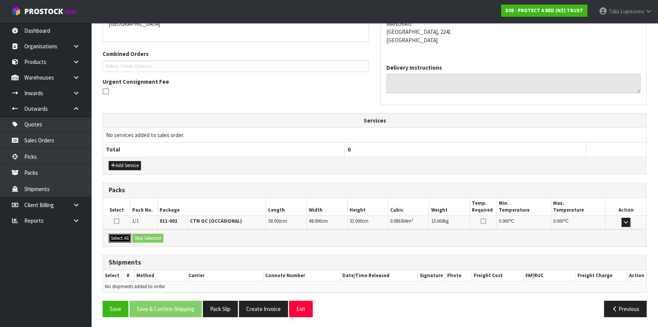
click at [122, 236] on button "Select All" at bounding box center [120, 237] width 22 height 9
click at [145, 236] on button "Ship Selected" at bounding box center [147, 237] width 31 height 9
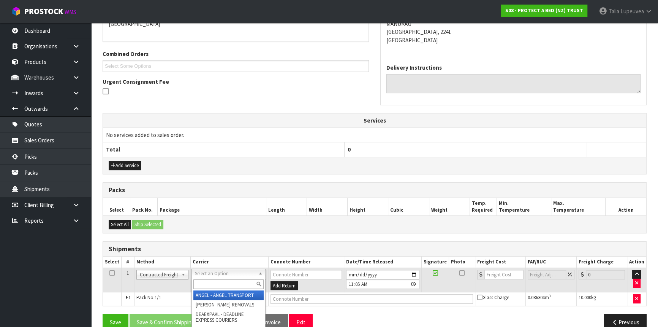
click at [228, 280] on input "text" at bounding box center [228, 284] width 70 height 10
type input "NZP"
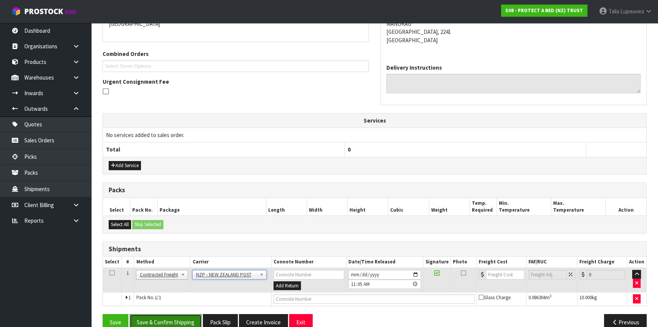
click at [168, 287] on button "Save & Confirm Shipping" at bounding box center [166, 322] width 72 height 16
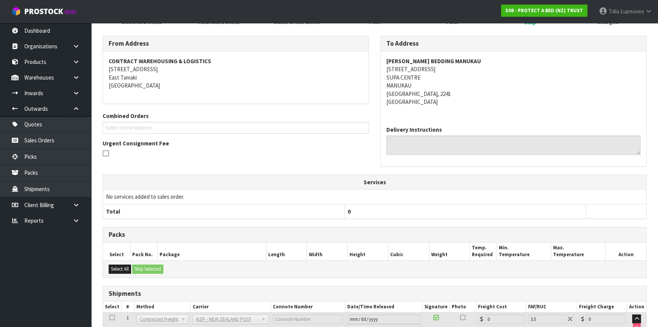
scroll to position [178, 0]
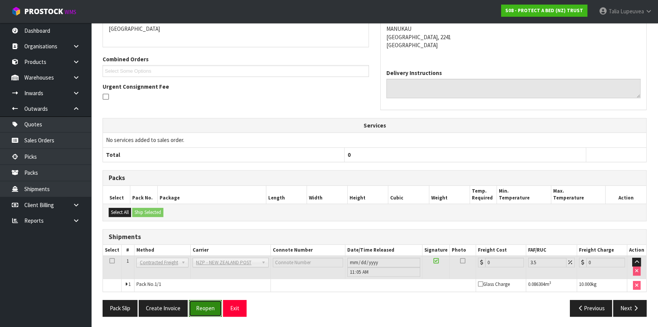
click at [193, 287] on button "Reopen" at bounding box center [205, 308] width 33 height 16
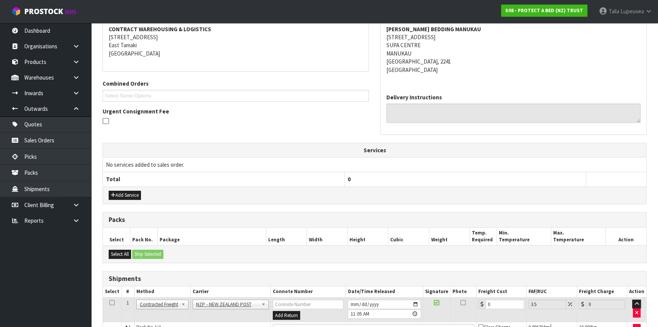
scroll to position [195, 0]
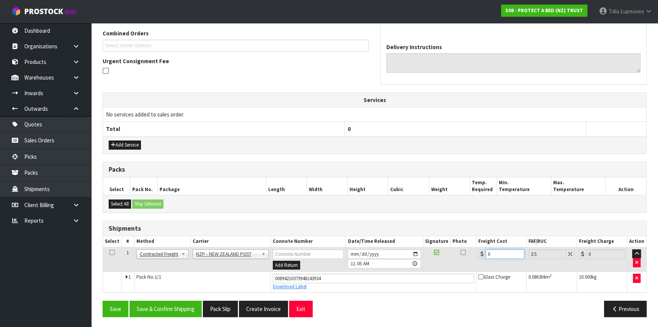
drag, startPoint x: 498, startPoint y: 254, endPoint x: 478, endPoint y: 259, distance: 19.9
click at [478, 259] on td "0" at bounding box center [502, 259] width 50 height 25
type input "4"
type input "4.14"
type input "4.3"
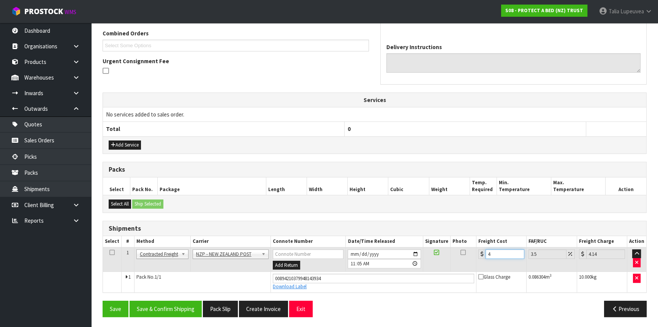
type input "4.45"
type input "4.33"
type input "4.48"
type input "4.33"
click at [175, 287] on button "Save & Confirm Shipping" at bounding box center [166, 308] width 72 height 16
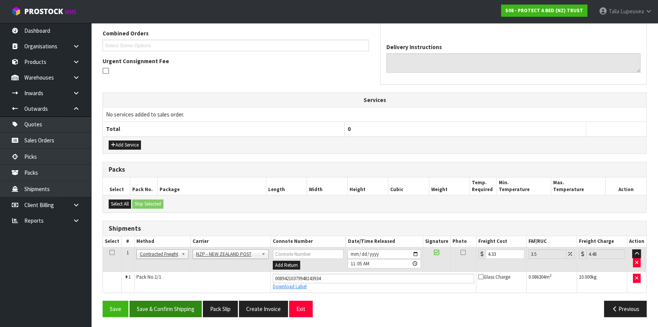
scroll to position [0, 0]
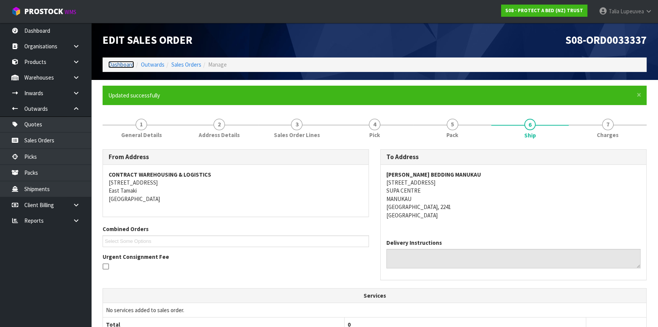
click at [122, 65] on link "Dashboard" at bounding box center [121, 64] width 26 height 7
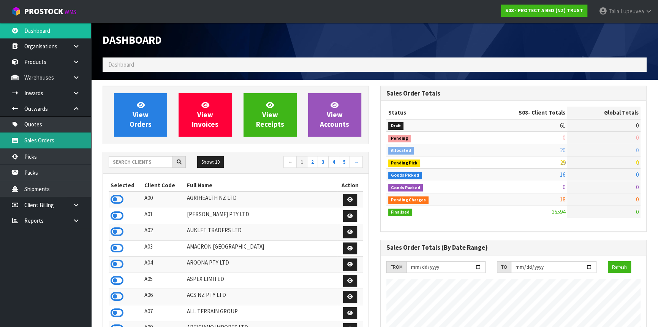
scroll to position [575, 277]
click at [30, 136] on link "Sales Orders" at bounding box center [45, 140] width 91 height 16
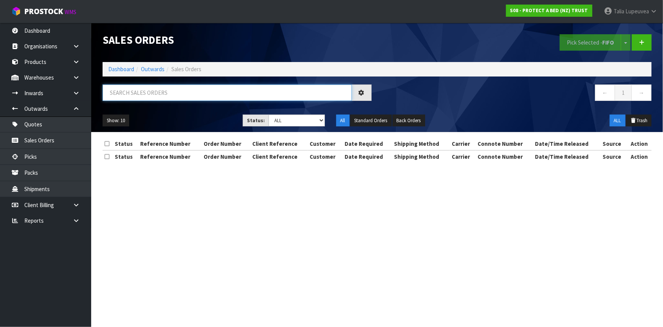
click at [160, 94] on input "text" at bounding box center [227, 92] width 249 height 16
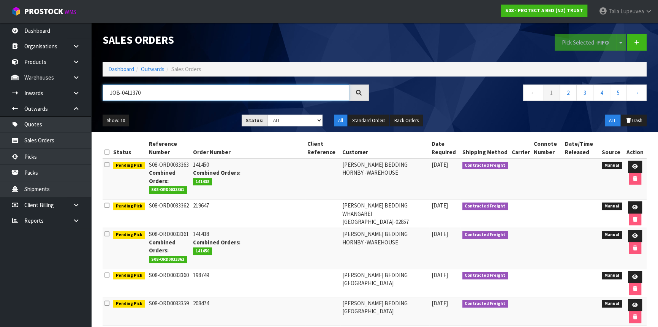
drag, startPoint x: 152, startPoint y: 94, endPoint x: 112, endPoint y: 99, distance: 41.0
click at [112, 99] on input "JOB-0411370" at bounding box center [226, 92] width 247 height 16
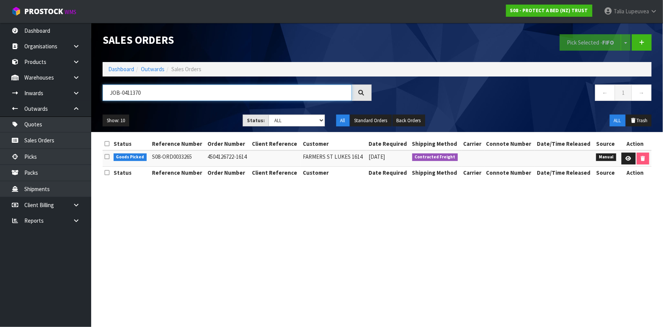
type input "J"
type input "JOB-0411370"
click at [583, 162] on link at bounding box center [629, 158] width 14 height 12
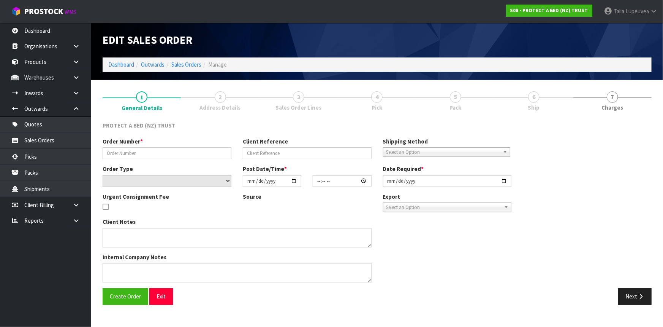
type input "4504126722-1614"
select select "number:0"
type input "[DATE]"
type input "09:00:00.000"
type input "[DATE]"
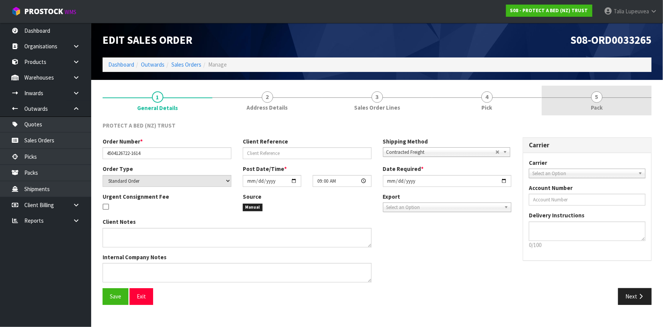
drag, startPoint x: 618, startPoint y: 90, endPoint x: 607, endPoint y: 98, distance: 13.4
click at [583, 91] on link "5 Pack" at bounding box center [597, 101] width 110 height 30
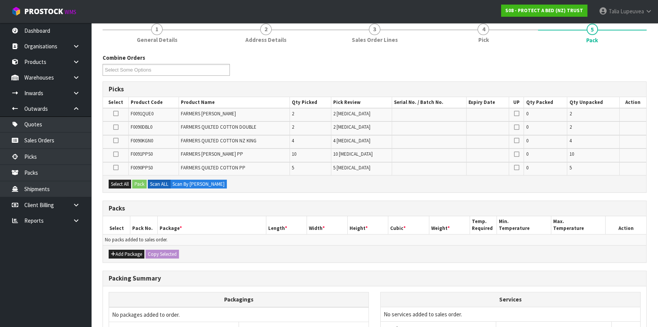
scroll to position [69, 0]
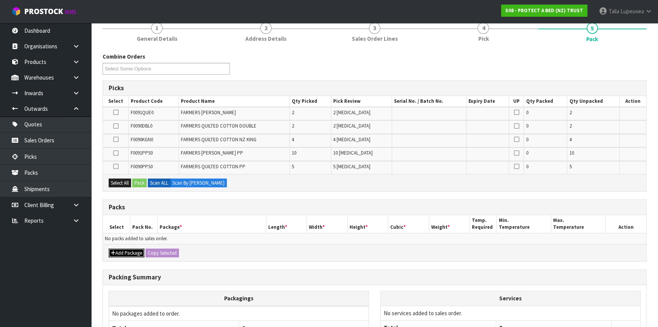
click at [125, 248] on button "Add Package" at bounding box center [127, 252] width 36 height 9
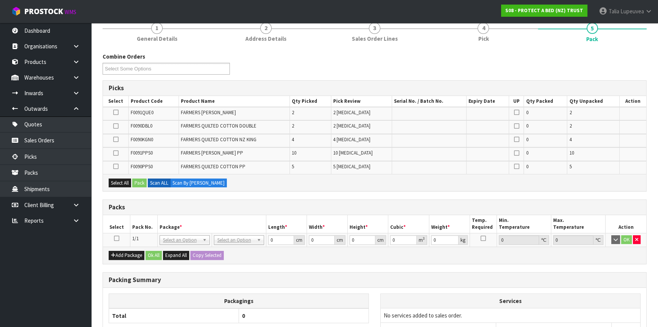
click at [116, 238] on icon at bounding box center [116, 238] width 5 height 0
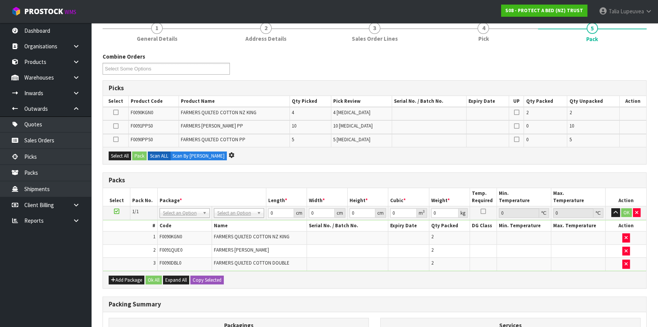
scroll to position [0, 0]
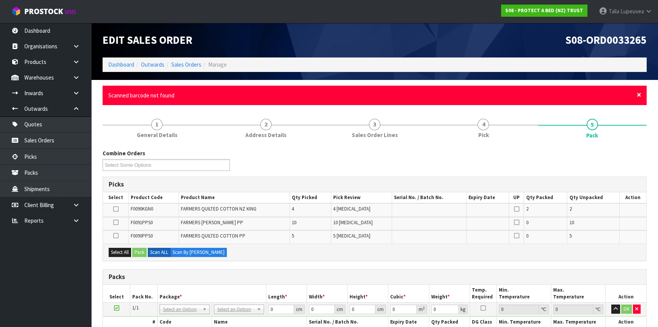
click at [583, 93] on span "×" at bounding box center [639, 94] width 5 height 11
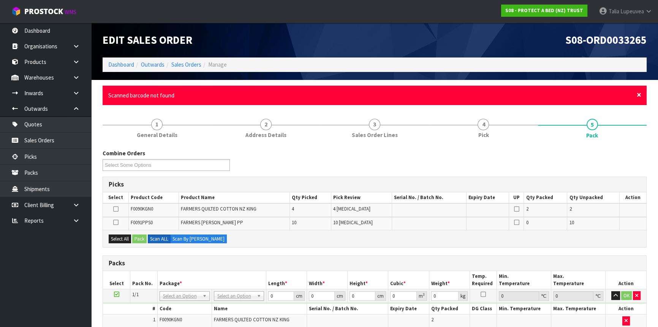
click at [583, 94] on span "×" at bounding box center [639, 94] width 5 height 11
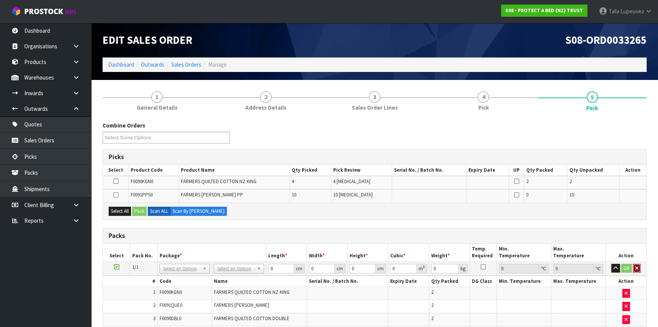
click at [583, 268] on button "button" at bounding box center [637, 267] width 8 height 9
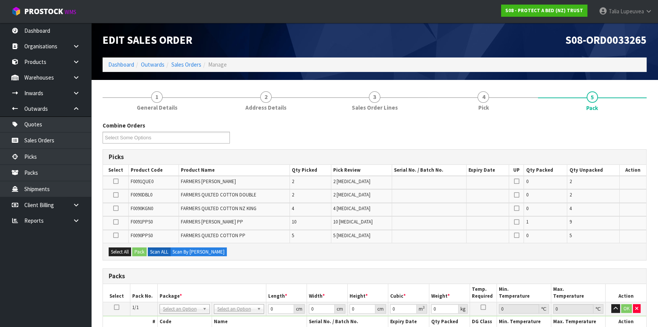
click at [114, 287] on icon at bounding box center [116, 307] width 5 height 0
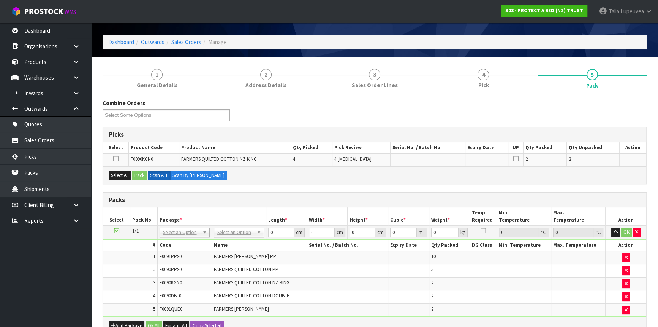
scroll to position [34, 0]
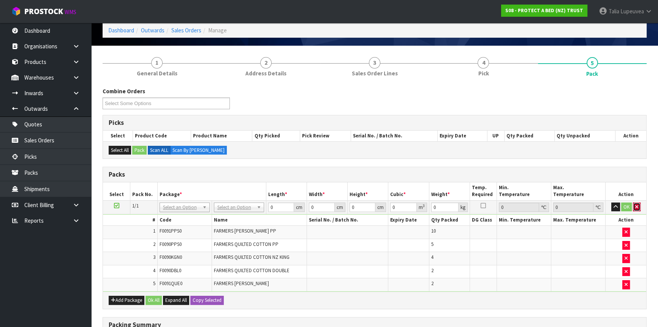
click at [583, 206] on button "button" at bounding box center [637, 206] width 8 height 9
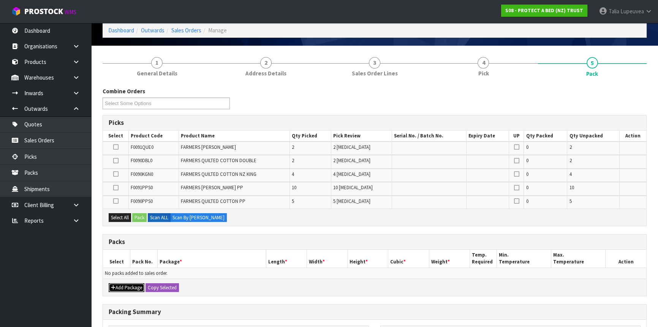
click at [132, 284] on button "Add Package" at bounding box center [127, 287] width 36 height 9
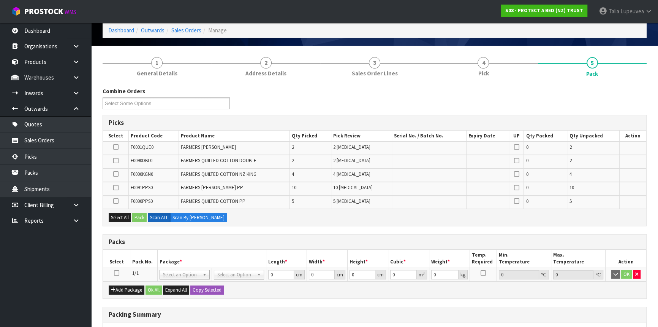
click at [117, 273] on icon at bounding box center [116, 273] width 5 height 0
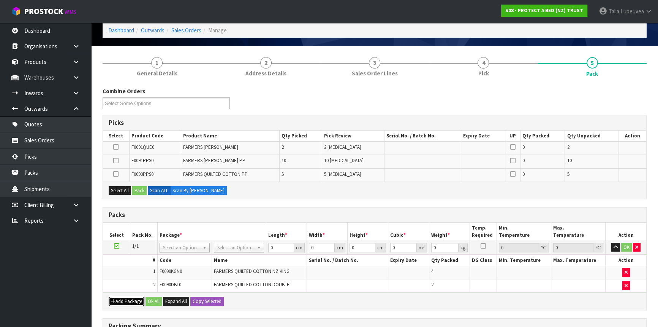
click at [115, 287] on button "Add Package" at bounding box center [127, 300] width 36 height 9
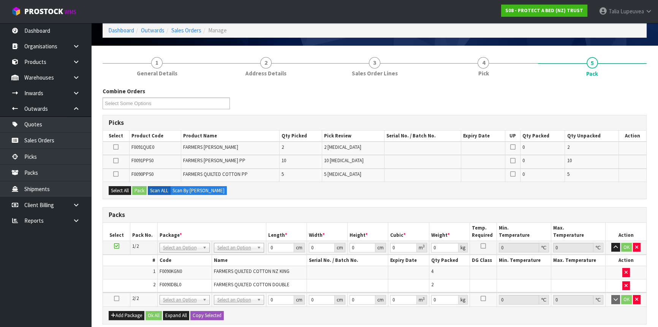
click at [116, 287] on icon at bounding box center [116, 298] width 5 height 0
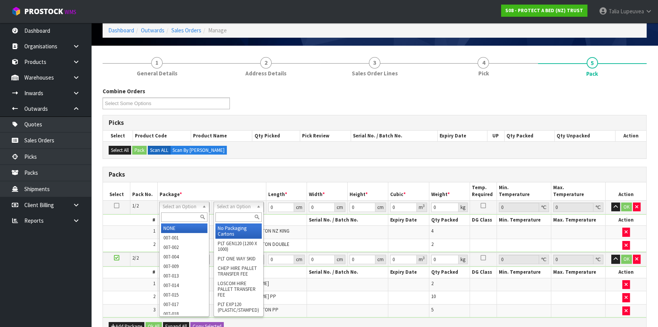
click at [222, 215] on input "text" at bounding box center [239, 217] width 46 height 10
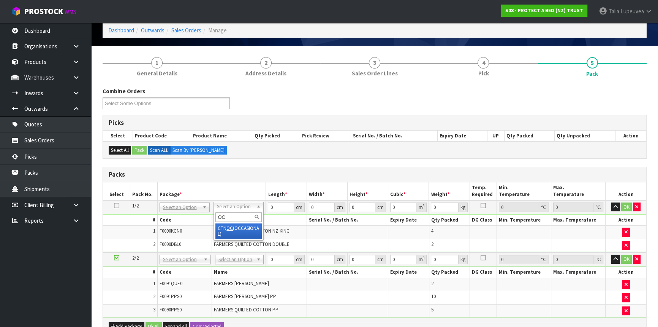
type input "OC"
type input "10.44"
drag, startPoint x: 274, startPoint y: 206, endPoint x: 261, endPoint y: 204, distance: 13.1
click at [261, 204] on tr "1/2 NONE 007-001 007-002 007-004 007-009 007-013 007-014 007-015 007-017 007-01…" at bounding box center [375, 207] width 544 height 14
type input "58"
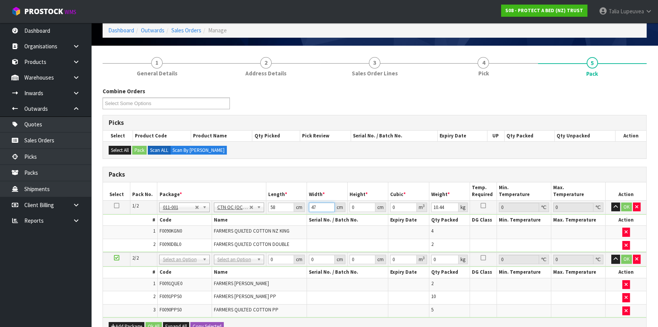
type input "47"
type input "3"
type input "0.008178"
type input "31"
type input "0.084506"
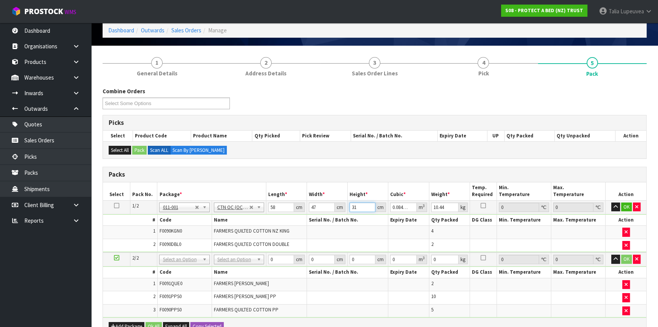
type input "31"
type input "11"
click at [583, 205] on button "OK" at bounding box center [627, 206] width 11 height 9
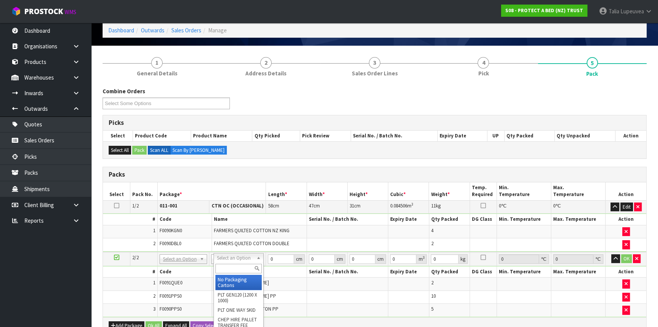
click at [243, 266] on input "text" at bounding box center [239, 268] width 47 height 10
type input "OC"
type input "2"
type input "6.42"
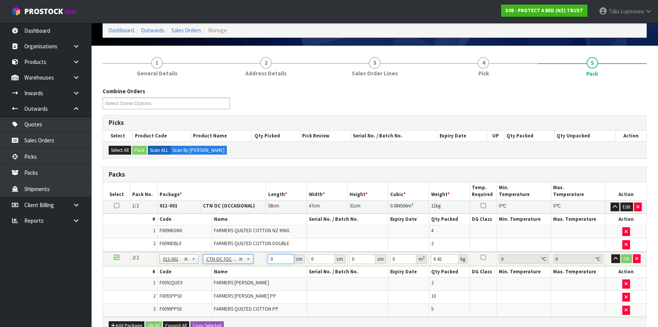
drag, startPoint x: 278, startPoint y: 257, endPoint x: 267, endPoint y: 258, distance: 10.7
click at [267, 258] on td "0 cm" at bounding box center [286, 259] width 41 height 14
type input "58"
type input "40"
type input "3"
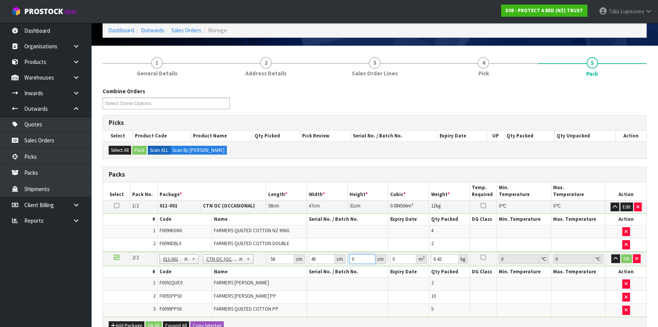
type input "0.00696"
type input "31"
type input "0.07192"
type input "31"
type input "7"
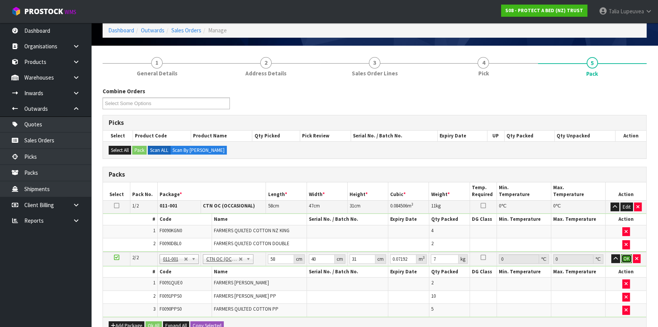
click at [583, 254] on button "OK" at bounding box center [627, 258] width 11 height 9
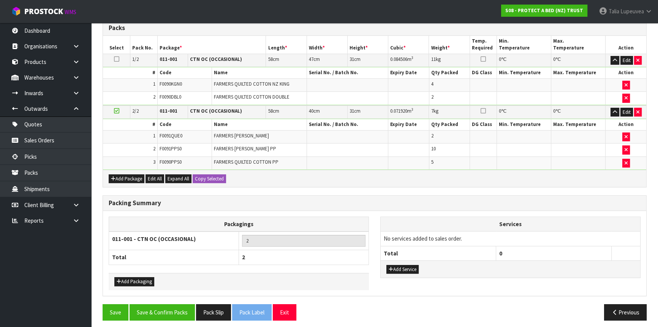
scroll to position [183, 0]
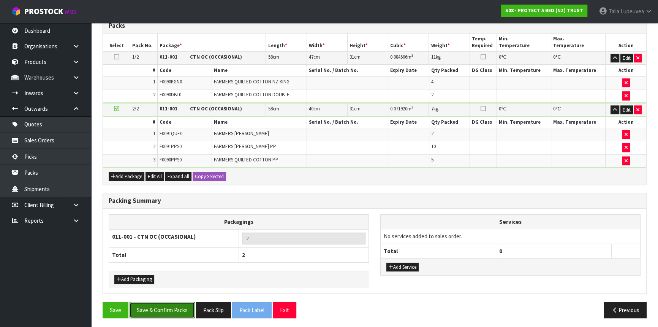
click at [165, 287] on button "Save & Confirm Packs" at bounding box center [162, 309] width 65 height 16
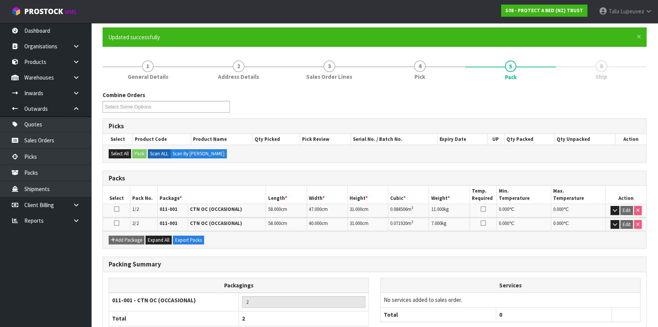
scroll to position [106, 0]
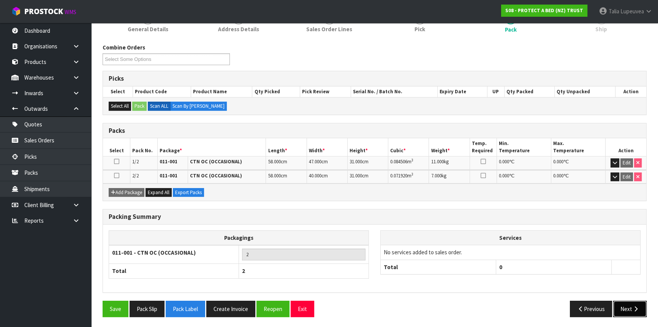
click at [583, 287] on button "Next" at bounding box center [630, 308] width 33 height 16
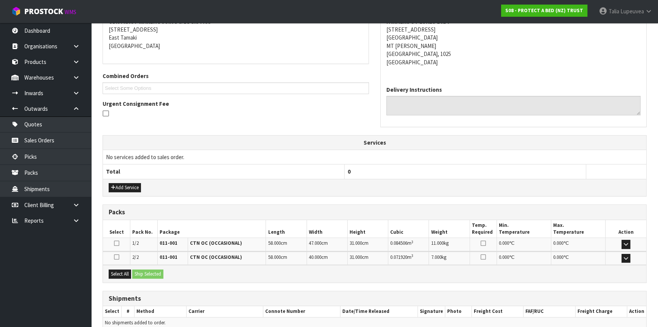
scroll to position [189, 0]
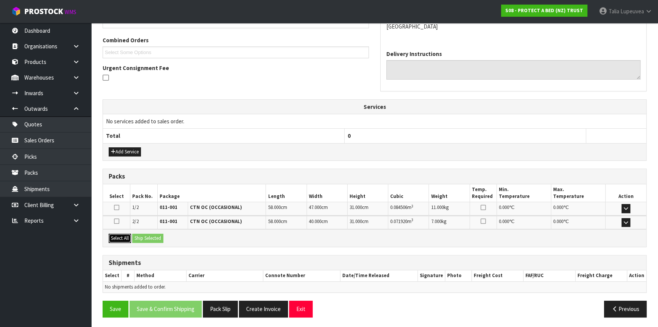
click at [117, 237] on button "Select All" at bounding box center [120, 237] width 22 height 9
click at [136, 236] on button "Ship Selected" at bounding box center [147, 237] width 31 height 9
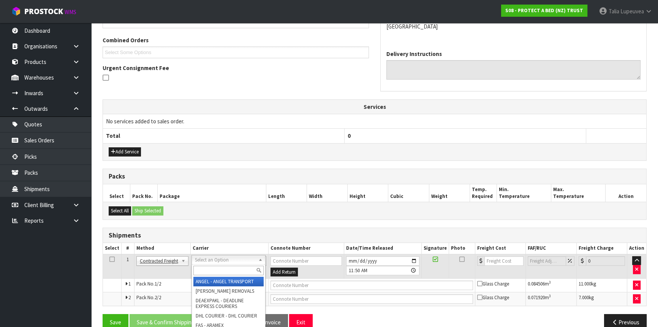
click at [207, 270] on input "text" at bounding box center [228, 270] width 70 height 10
type input "NZP"
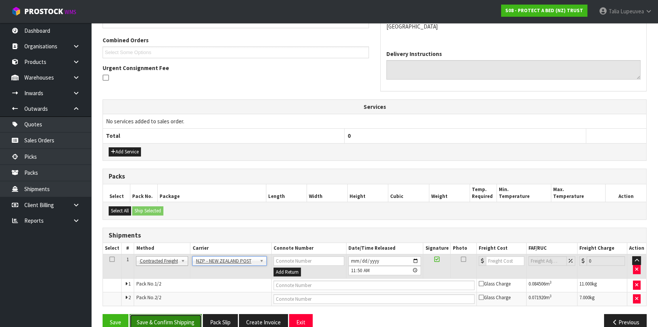
click at [176, 287] on button "Save & Confirm Shipping" at bounding box center [166, 322] width 72 height 16
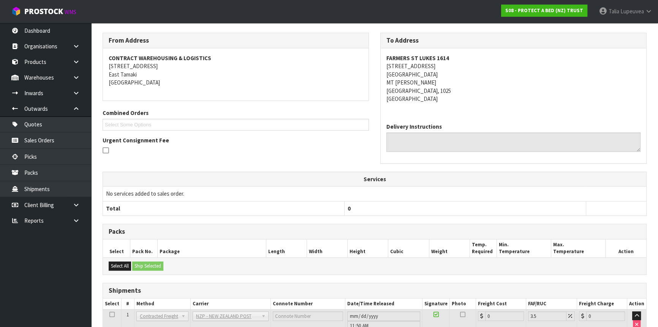
scroll to position [190, 0]
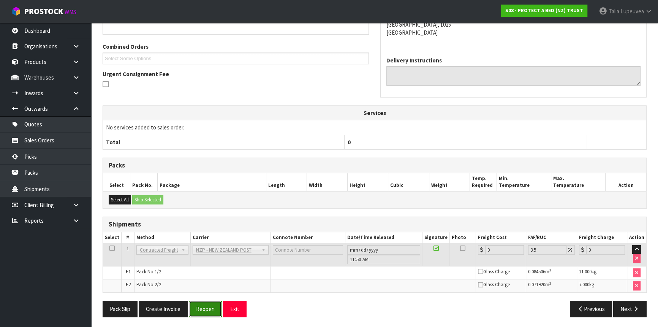
click at [205, 287] on button "Reopen" at bounding box center [205, 308] width 33 height 16
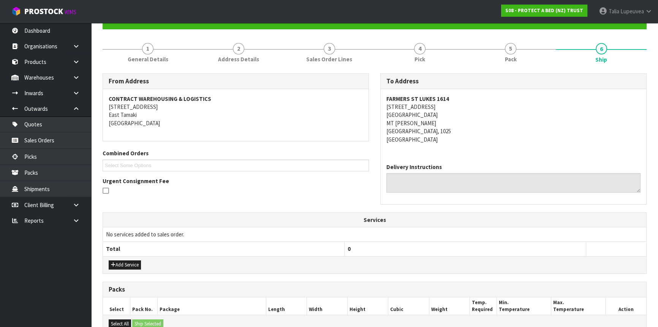
scroll to position [209, 0]
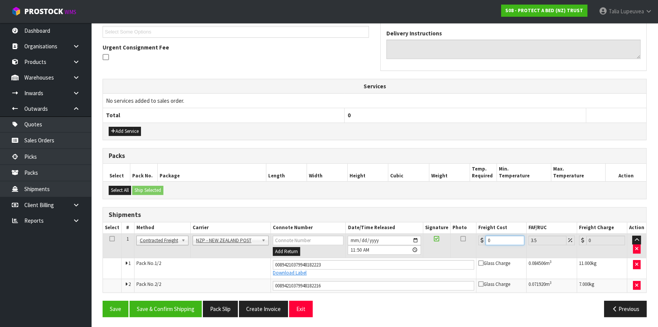
drag, startPoint x: 499, startPoint y: 239, endPoint x: 485, endPoint y: 243, distance: 14.3
click at [486, 243] on input "0" at bounding box center [505, 240] width 39 height 10
type input "8"
type input "8.28"
type input "8.6"
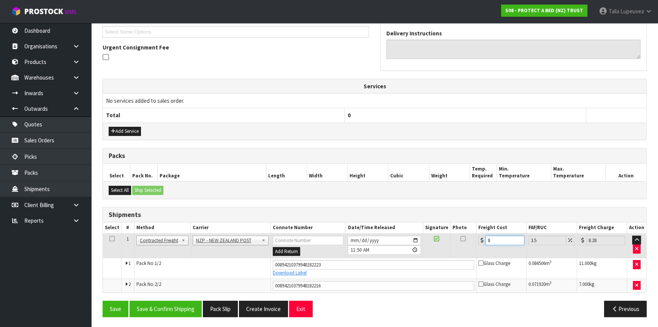
type input "8.9"
type input "8.66"
type input "8.96"
type input "8.66"
click at [173, 287] on button "Save & Confirm Shipping" at bounding box center [166, 308] width 72 height 16
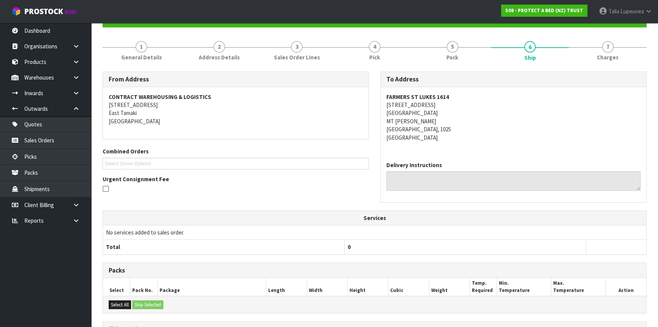
scroll to position [0, 0]
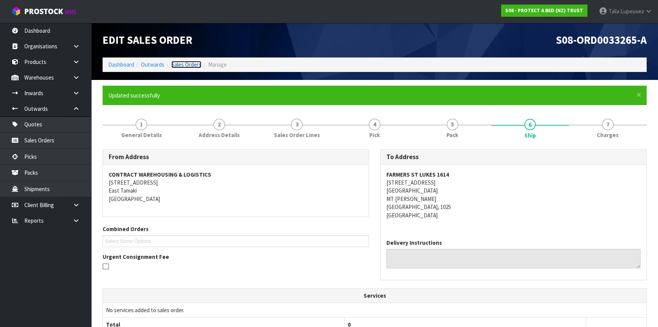
click at [175, 61] on link "Sales Orders" at bounding box center [186, 64] width 30 height 7
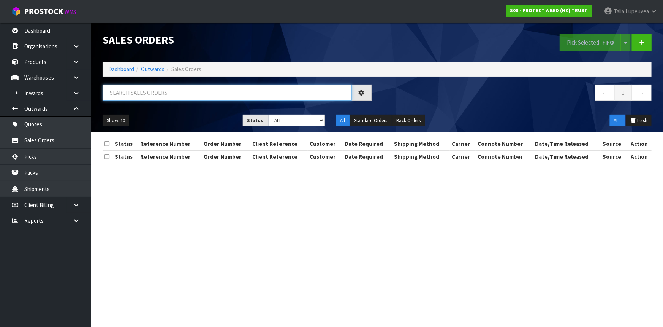
click at [171, 95] on input "text" at bounding box center [227, 92] width 249 height 16
type input "JOB-0411387"
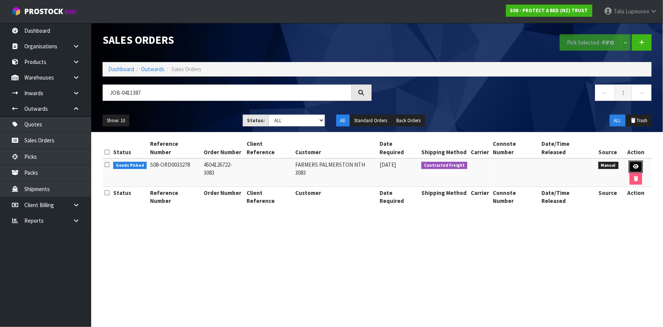
click at [583, 164] on icon at bounding box center [636, 166] width 6 height 5
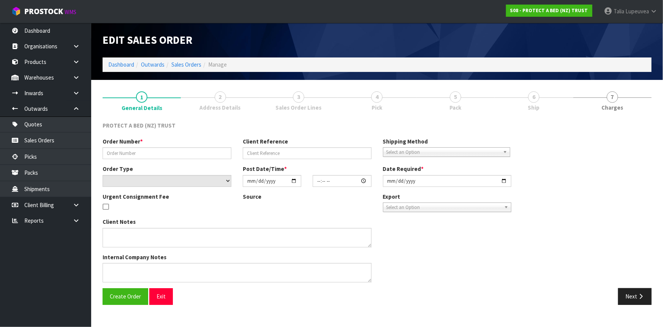
type input "4504126722-3083"
select select "number:0"
type input "[DATE]"
type input "09:12:00.000"
type input "[DATE]"
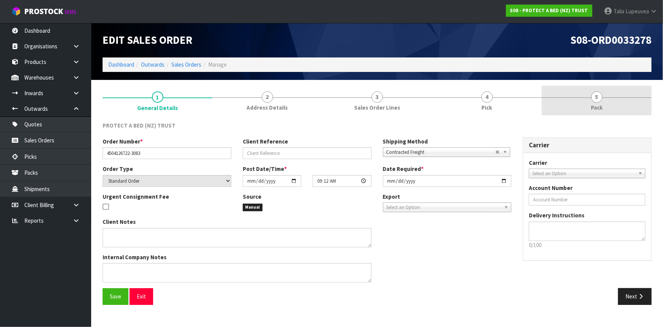
click at [576, 96] on link "5 Pack" at bounding box center [597, 101] width 110 height 30
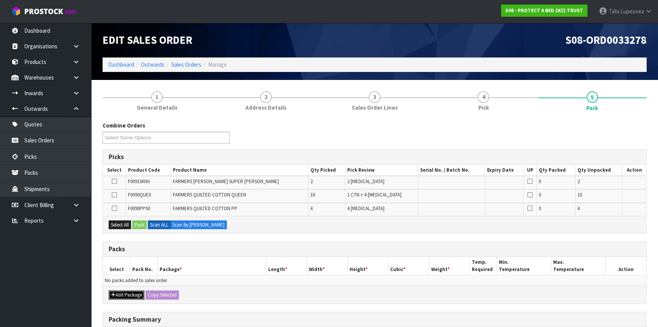
click at [134, 287] on button "Add Package" at bounding box center [127, 294] width 36 height 9
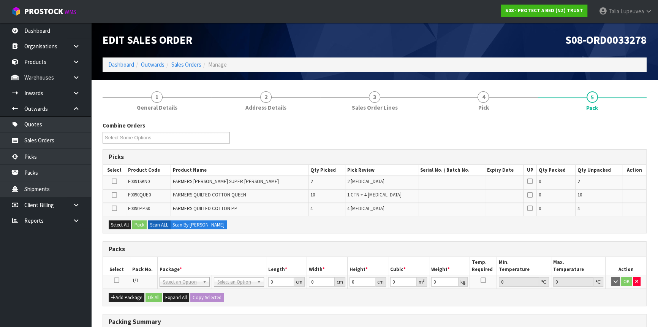
click at [115, 280] on icon at bounding box center [116, 280] width 5 height 0
click at [116, 195] on icon at bounding box center [114, 195] width 5 height 0
click at [0, 0] on input "checkbox" at bounding box center [0, 0] width 0 height 0
click at [145, 223] on button "Pack" at bounding box center [139, 224] width 14 height 9
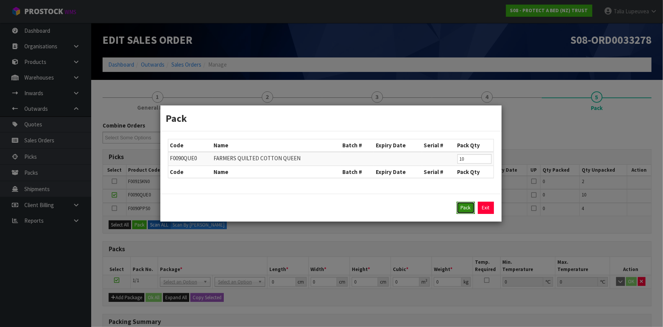
click at [468, 205] on button "Pack" at bounding box center [466, 207] width 18 height 12
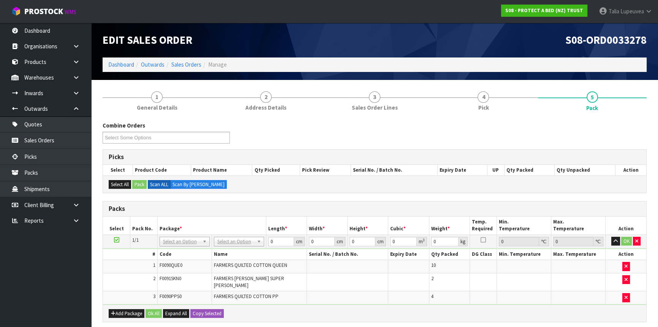
click at [438, 261] on td "10" at bounding box center [449, 266] width 41 height 13
click at [583, 287] on icon "button" at bounding box center [626, 297] width 3 height 5
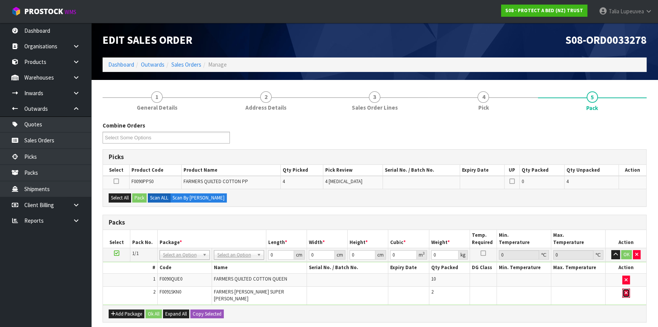
click at [583, 287] on icon "button" at bounding box center [626, 292] width 3 height 5
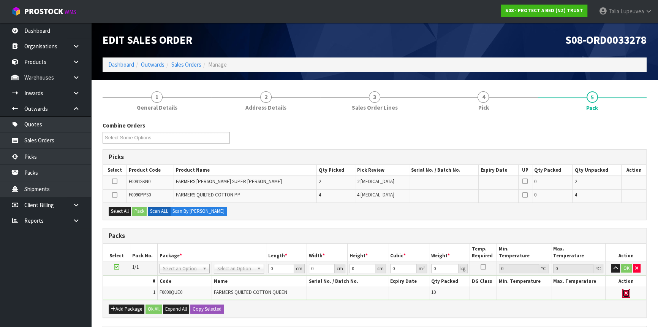
click at [583, 287] on icon "button" at bounding box center [626, 292] width 3 height 5
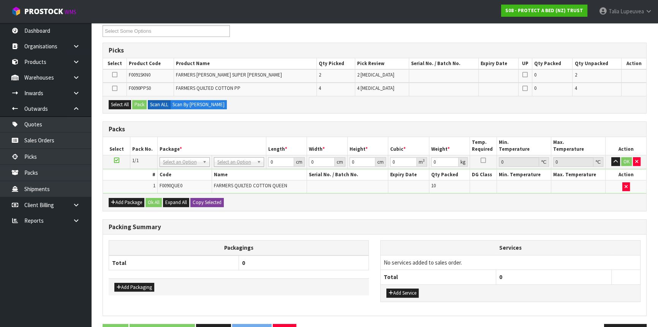
scroll to position [95, 0]
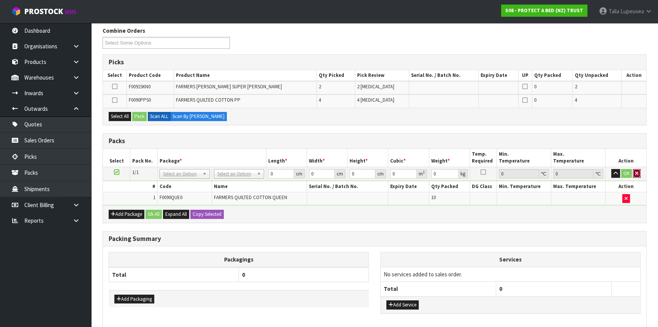
click at [583, 171] on icon "button" at bounding box center [637, 173] width 3 height 5
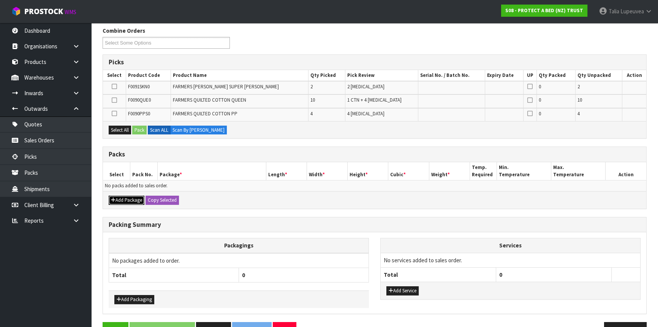
click at [138, 200] on button "Add Package" at bounding box center [127, 199] width 36 height 9
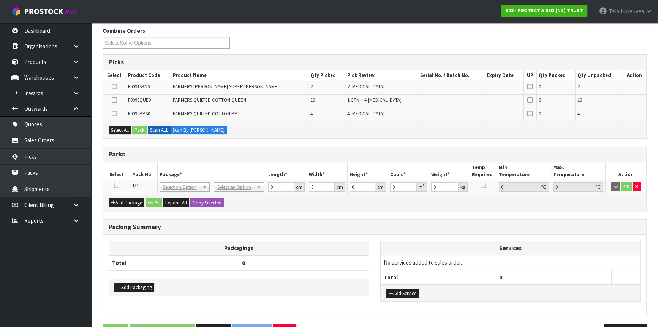
click at [117, 100] on icon at bounding box center [114, 100] width 5 height 0
click at [0, 0] on input "checkbox" at bounding box center [0, 0] width 0 height 0
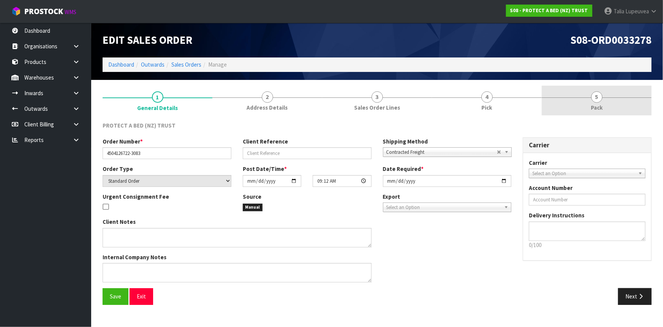
click at [570, 90] on link "5 Pack" at bounding box center [597, 101] width 110 height 30
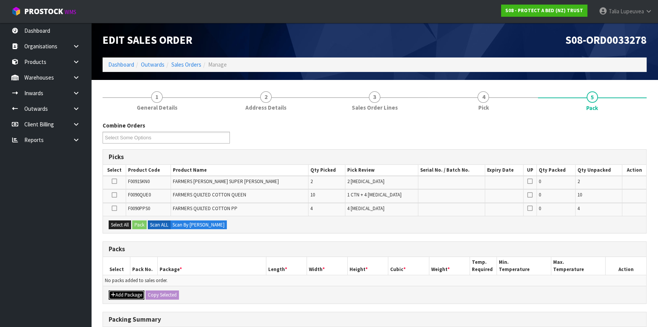
click at [123, 293] on button "Add Package" at bounding box center [127, 294] width 36 height 9
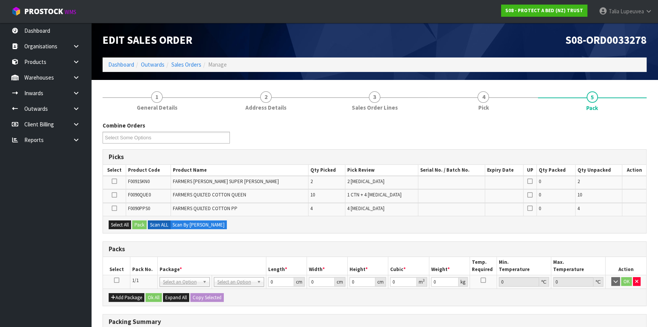
click at [114, 195] on icon at bounding box center [114, 195] width 5 height 0
click at [0, 0] on input "checkbox" at bounding box center [0, 0] width 0 height 0
click at [144, 224] on button "Pack" at bounding box center [139, 224] width 14 height 9
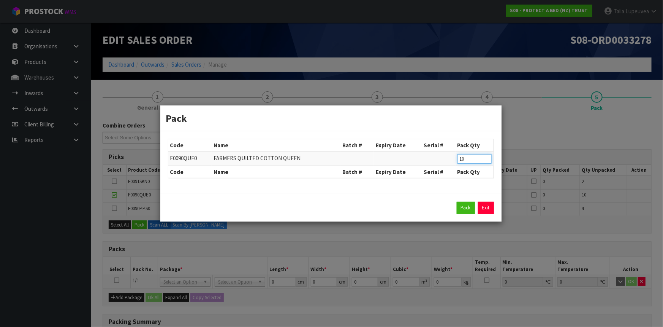
drag, startPoint x: 466, startPoint y: 157, endPoint x: 457, endPoint y: 160, distance: 9.7
click at [457, 160] on td "10" at bounding box center [475, 159] width 38 height 14
type input "6"
click at [474, 209] on button "Pack" at bounding box center [466, 207] width 18 height 12
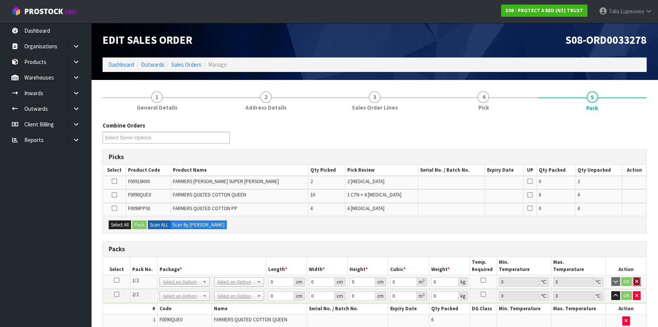
click at [638, 277] on button "button" at bounding box center [637, 281] width 8 height 9
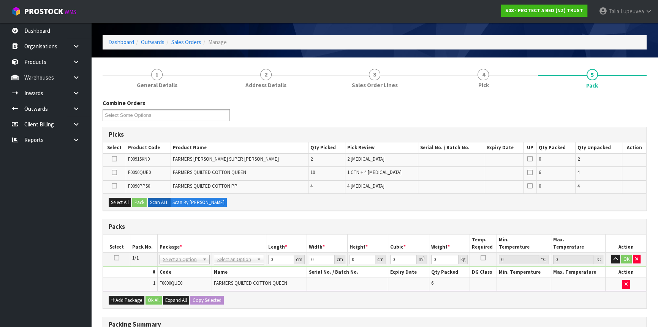
scroll to position [34, 0]
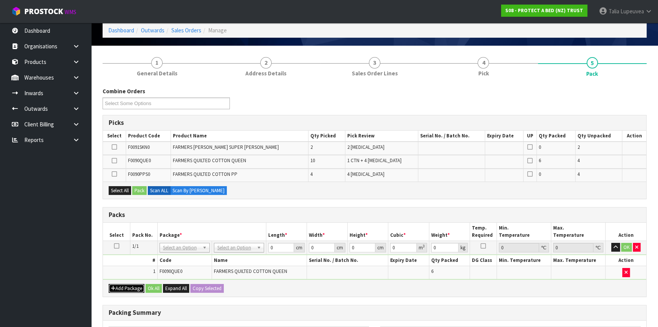
click at [118, 284] on button "Add Package" at bounding box center [127, 288] width 36 height 9
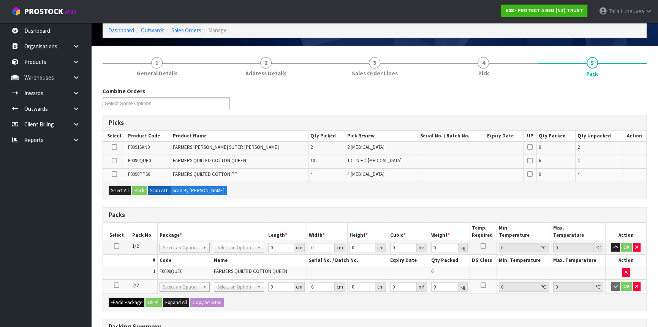
click at [118, 285] on icon at bounding box center [116, 285] width 5 height 0
click at [116, 160] on icon at bounding box center [114, 160] width 5 height 0
click at [0, 0] on input "checkbox" at bounding box center [0, 0] width 0 height 0
click at [144, 187] on button "Pack" at bounding box center [139, 190] width 14 height 9
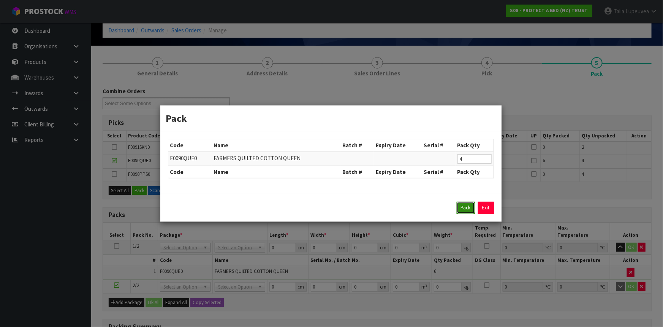
click at [469, 208] on button "Pack" at bounding box center [466, 207] width 18 height 12
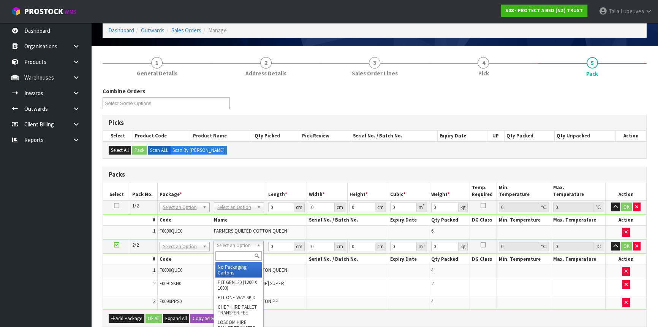
click at [238, 255] on input "text" at bounding box center [239, 256] width 46 height 10
type input "CTN8"
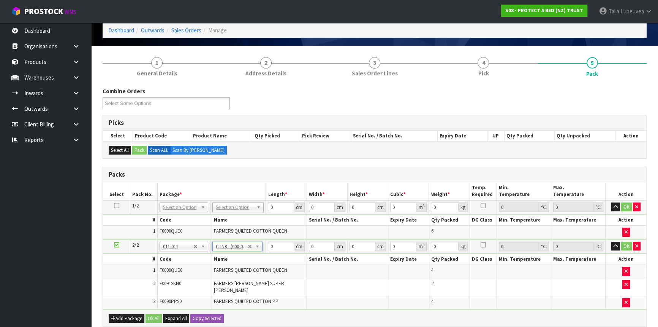
type input "51"
type input "38"
type input "28"
type input "0.054264"
type input "9.784"
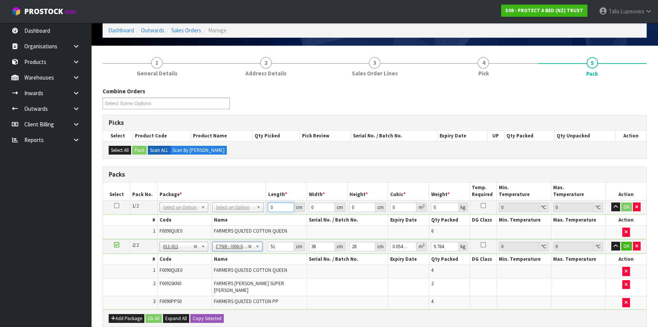
drag, startPoint x: 277, startPoint y: 205, endPoint x: 269, endPoint y: 208, distance: 8.2
click at [269, 208] on input "0" at bounding box center [281, 207] width 26 height 10
type input "57"
type input "32"
type input "4"
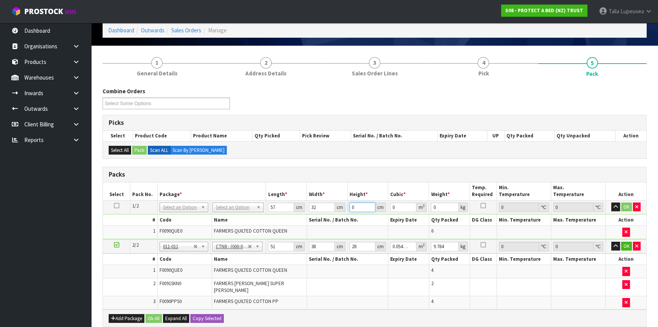
type input "0.007296"
type input "41"
type input "0.074784"
type input "41"
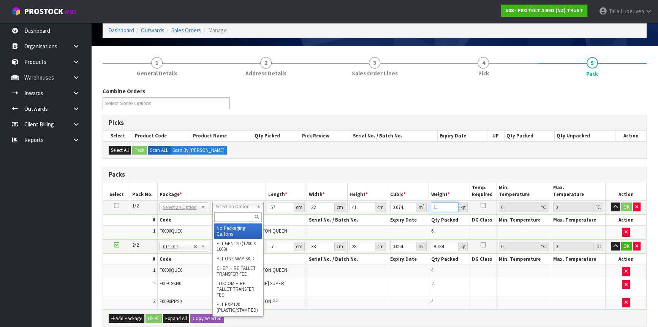
type input "11"
click at [240, 215] on input "text" at bounding box center [238, 217] width 48 height 10
type input "OC"
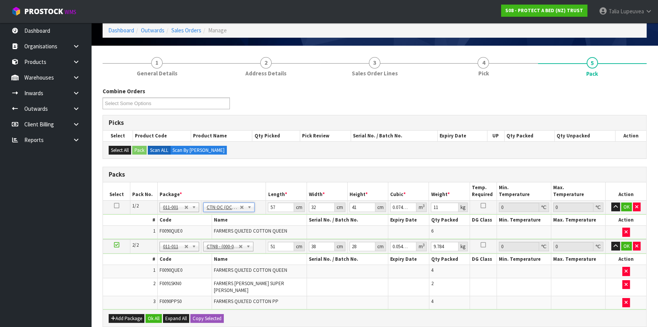
type input "0"
type input "10.3"
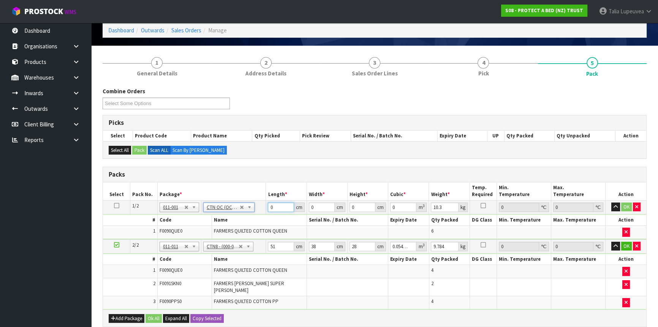
drag, startPoint x: 277, startPoint y: 206, endPoint x: 255, endPoint y: 206, distance: 22.0
click at [255, 206] on tr "1/2 NONE 007-001 007-002 007-004 007-009 007-013 007-014 007-015 007-017 007-01…" at bounding box center [375, 207] width 544 height 14
type input "57"
type input "32"
type input "4"
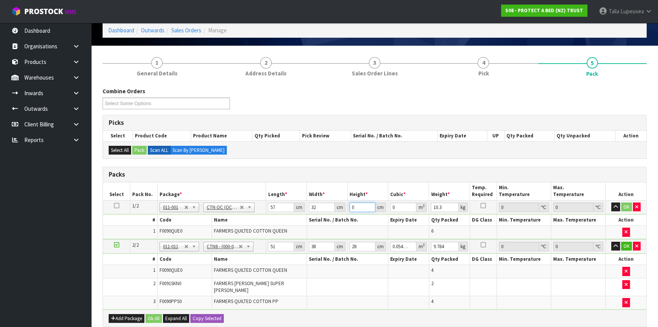
type input "0.007296"
type input "41"
type input "0.074784"
type input "41"
type input "11"
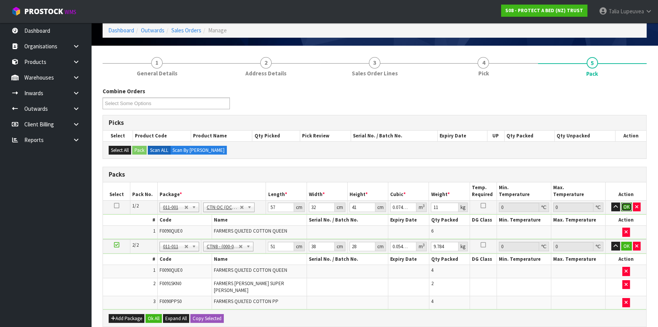
click at [630, 204] on button "OK" at bounding box center [627, 206] width 11 height 9
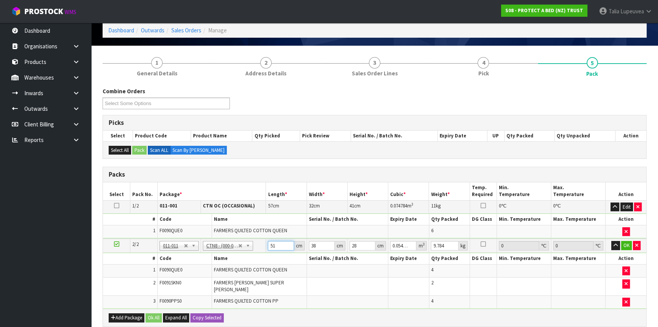
drag, startPoint x: 275, startPoint y: 246, endPoint x: 251, endPoint y: 242, distance: 24.3
click at [251, 242] on tr "2/2 NONE 007-001 007-002 007-004 007-009 007-013 007-014 007-015 007-017 007-01…" at bounding box center [375, 245] width 544 height 14
type input "4"
type input "0.004256"
type input "47"
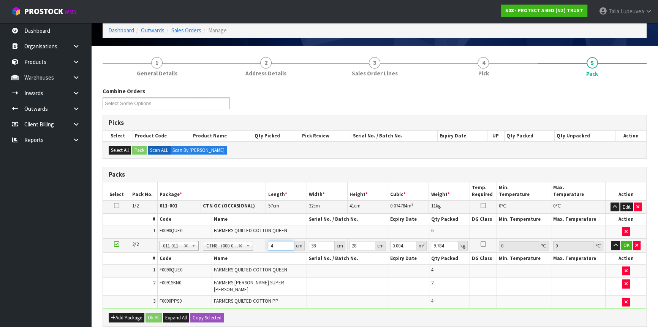
type input "0.050008"
type input "47"
type input "4"
type input "0.005264"
type input "48"
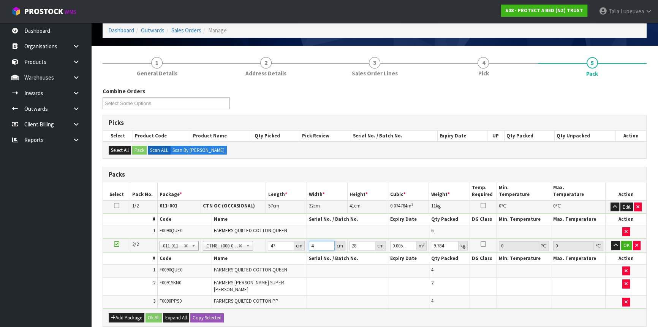
type input "0.063168"
type input "48"
type input "3"
type input "0.006768"
type input "37"
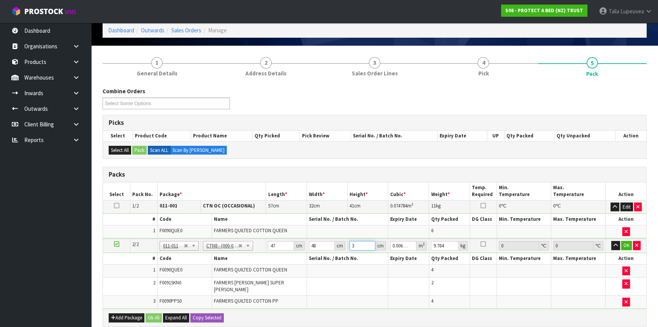
type input "0.083472"
type input "37"
type input "10"
click at [625, 241] on button "OK" at bounding box center [627, 245] width 11 height 9
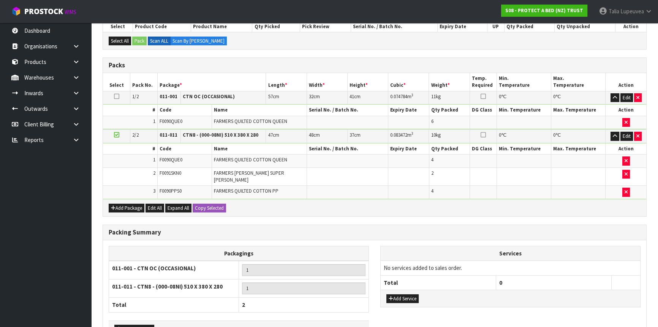
scroll to position [188, 0]
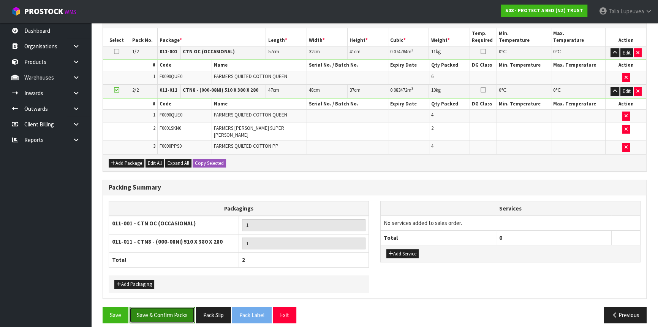
click at [159, 306] on button "Save & Confirm Packs" at bounding box center [162, 314] width 65 height 16
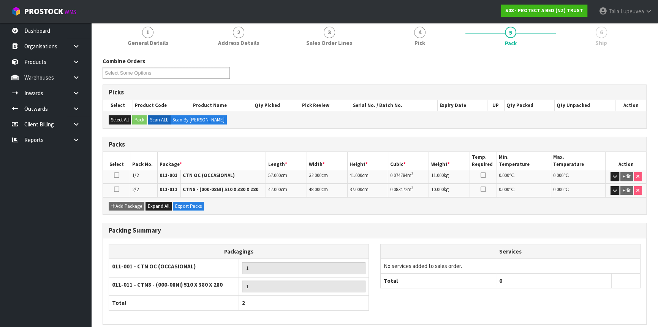
scroll to position [124, 0]
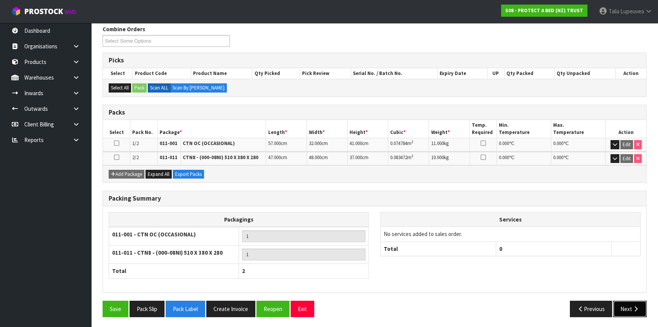
click at [631, 302] on button "Next" at bounding box center [630, 308] width 33 height 16
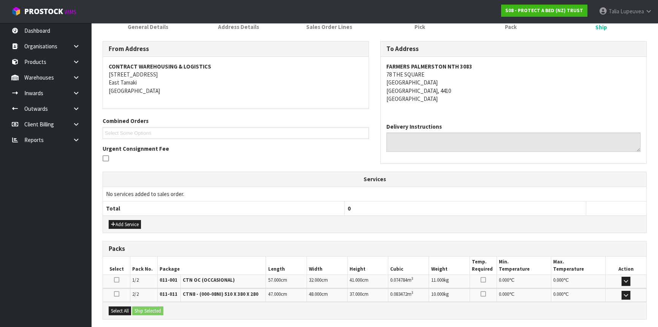
scroll to position [180, 0]
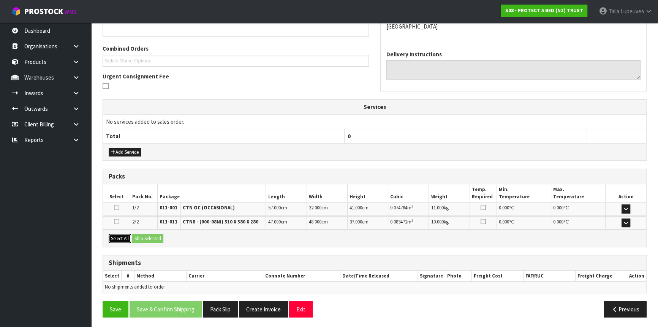
click at [122, 236] on button "Select All" at bounding box center [120, 238] width 22 height 9
click at [143, 236] on button "Ship Selected" at bounding box center [147, 238] width 31 height 9
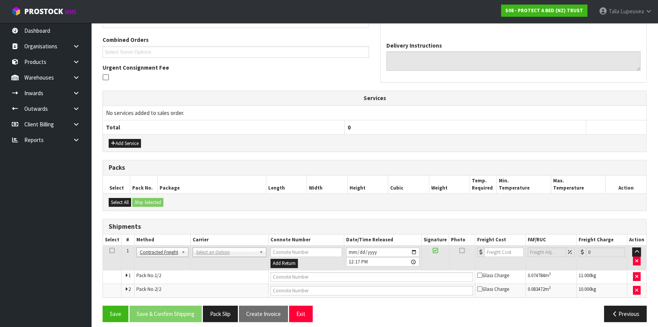
scroll to position [194, 0]
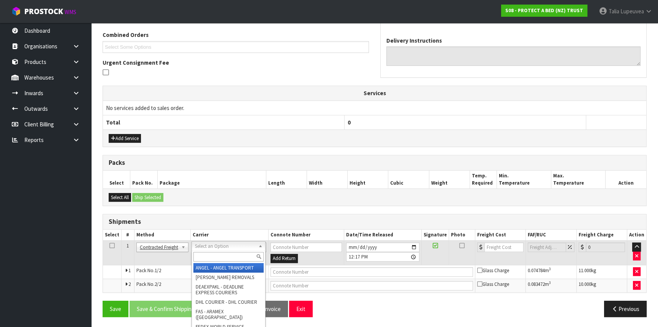
click at [215, 257] on input "text" at bounding box center [228, 257] width 70 height 10
type input "NZP"
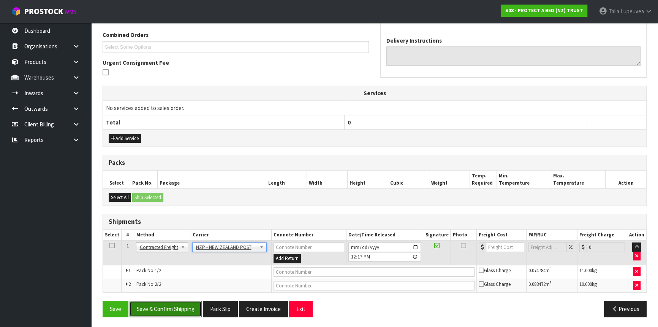
click at [175, 306] on button "Save & Confirm Shipping" at bounding box center [166, 308] width 72 height 16
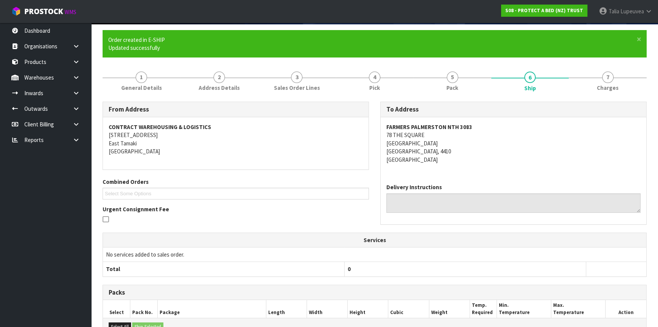
scroll to position [182, 0]
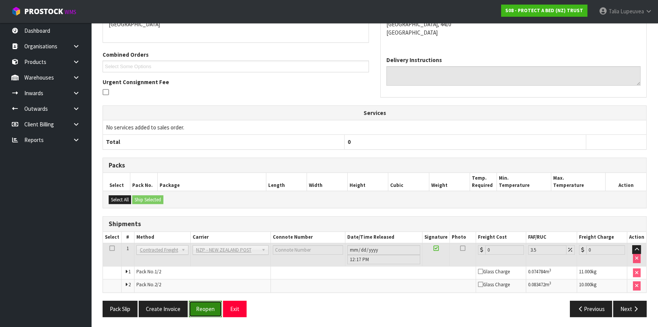
click at [207, 306] on button "Reopen" at bounding box center [205, 308] width 33 height 16
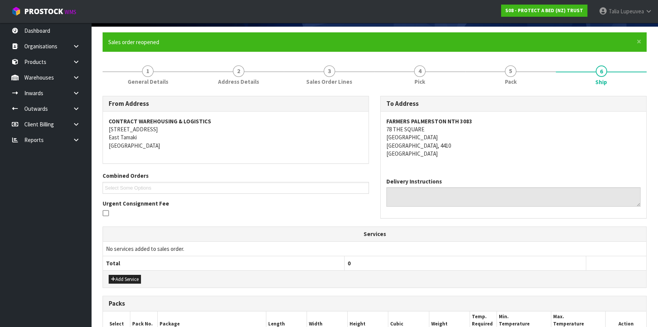
scroll to position [201, 0]
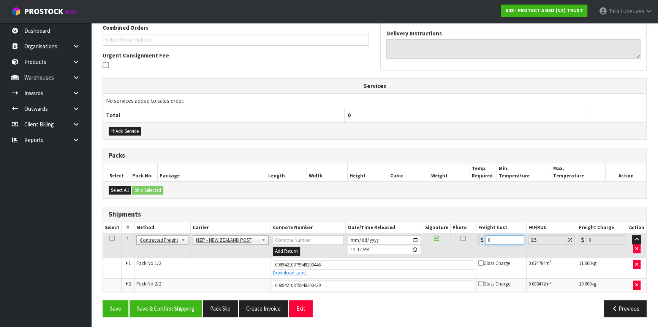
drag, startPoint x: 485, startPoint y: 239, endPoint x: 479, endPoint y: 241, distance: 6.4
click at [479, 241] on div "0" at bounding box center [502, 240] width 46 height 10
type input "2"
type input "2.07"
type input "26"
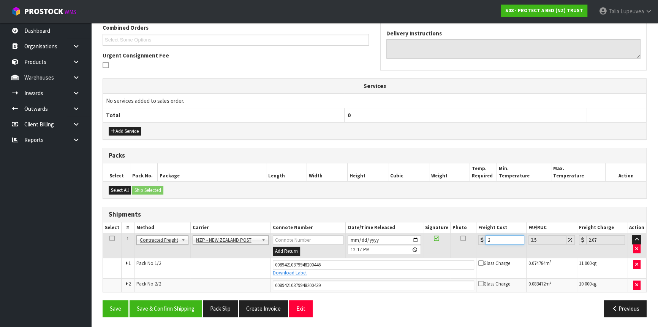
type input "26.91"
type input "26.6"
type input "27.53"
type input "26.65"
type input "27.58"
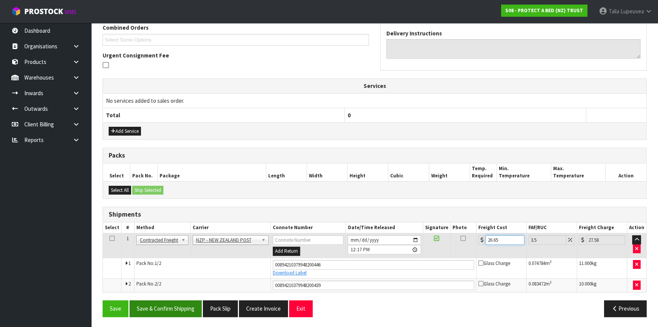
type input "26.65"
click at [188, 304] on button "Save & Confirm Shipping" at bounding box center [166, 308] width 72 height 16
